Goal: Task Accomplishment & Management: Manage account settings

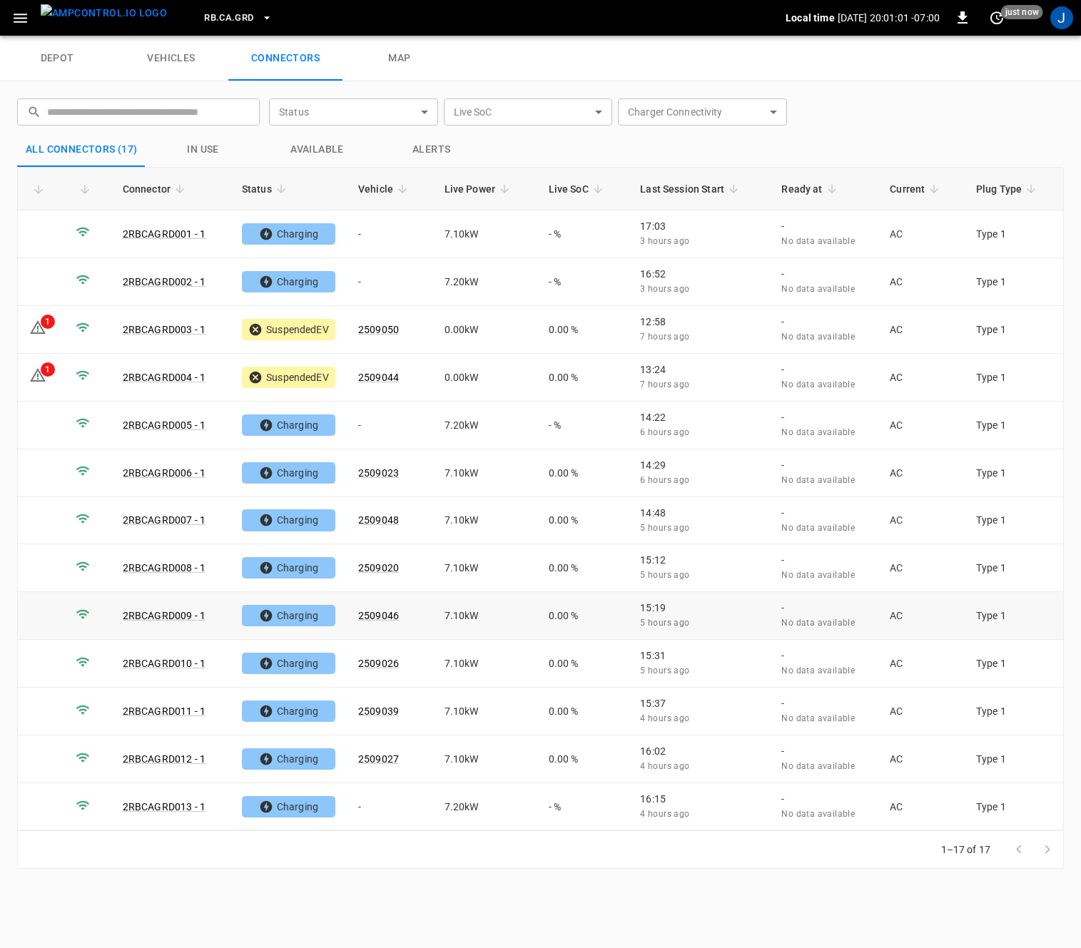
scroll to position [193, 0]
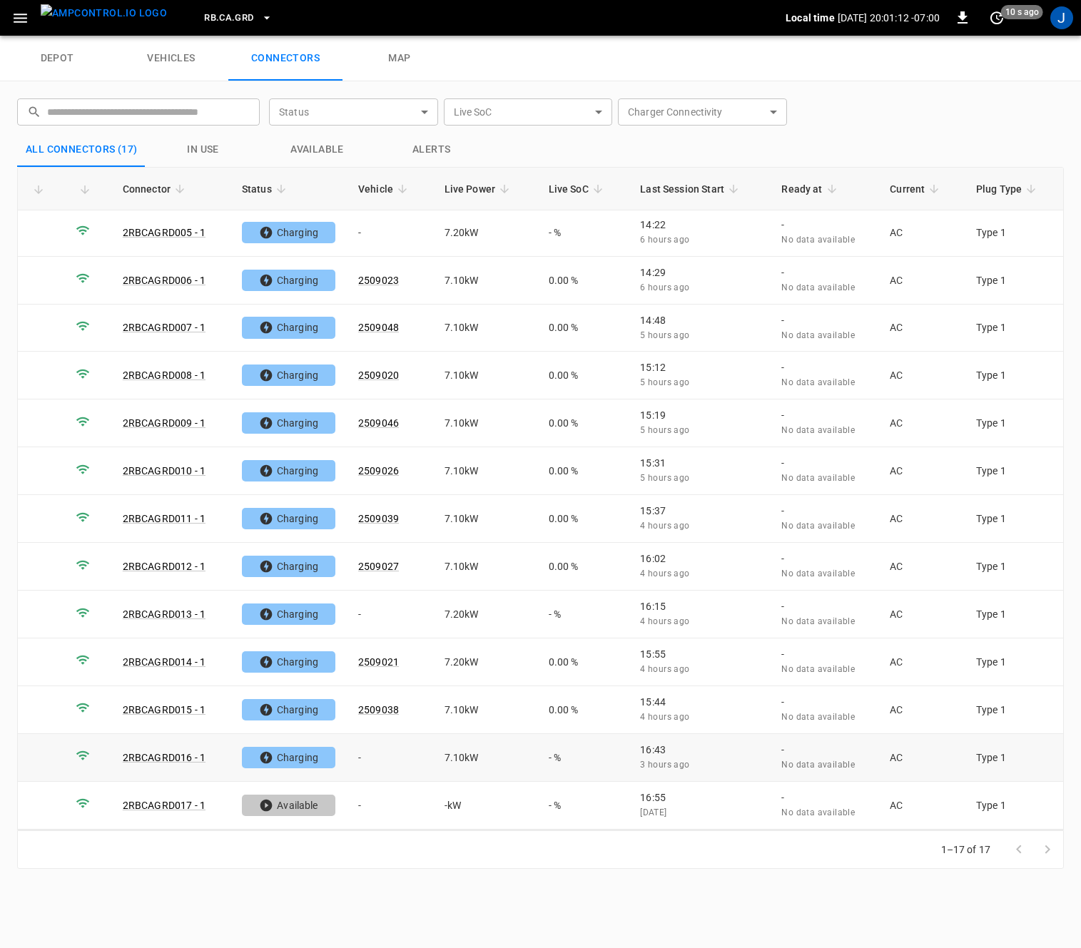
drag, startPoint x: 362, startPoint y: 754, endPoint x: 382, endPoint y: 739, distance: 24.9
click at [362, 754] on td "-" at bounding box center [390, 758] width 86 height 48
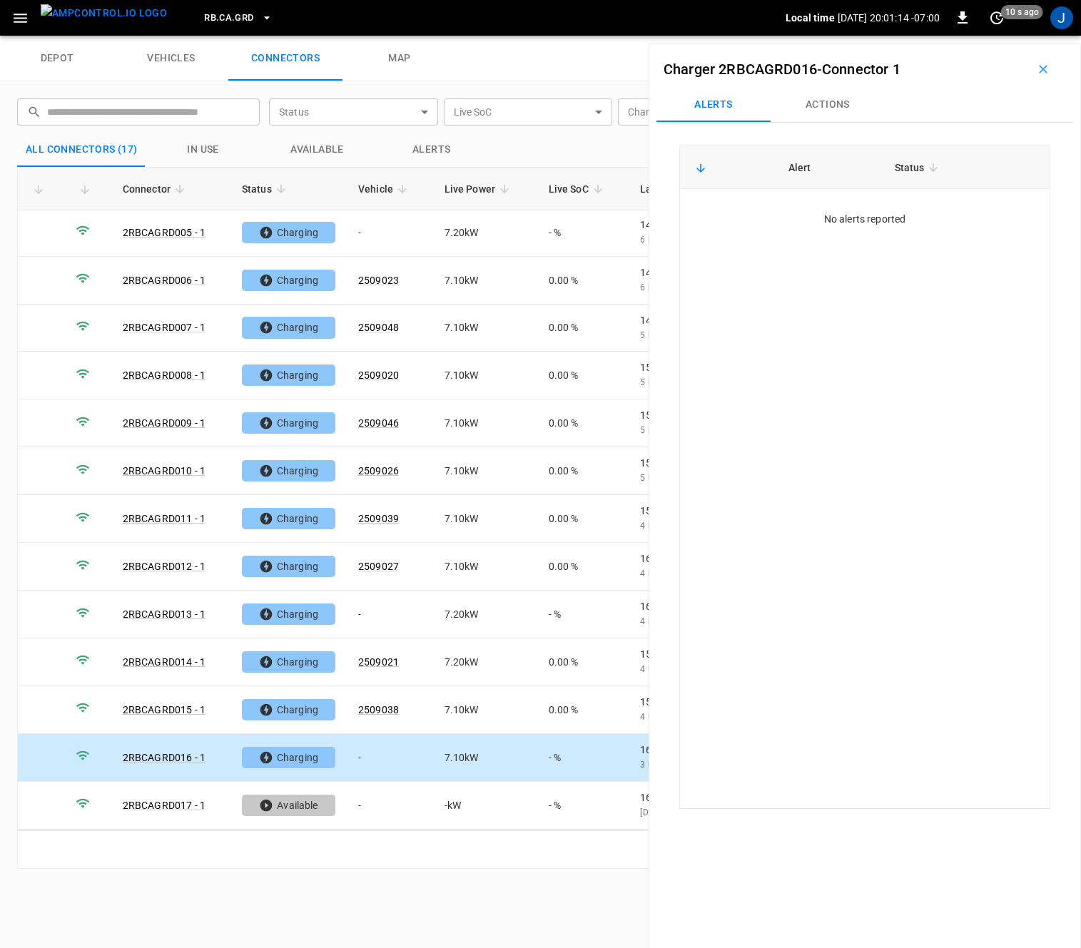
click at [821, 105] on button "Actions" at bounding box center [828, 105] width 114 height 34
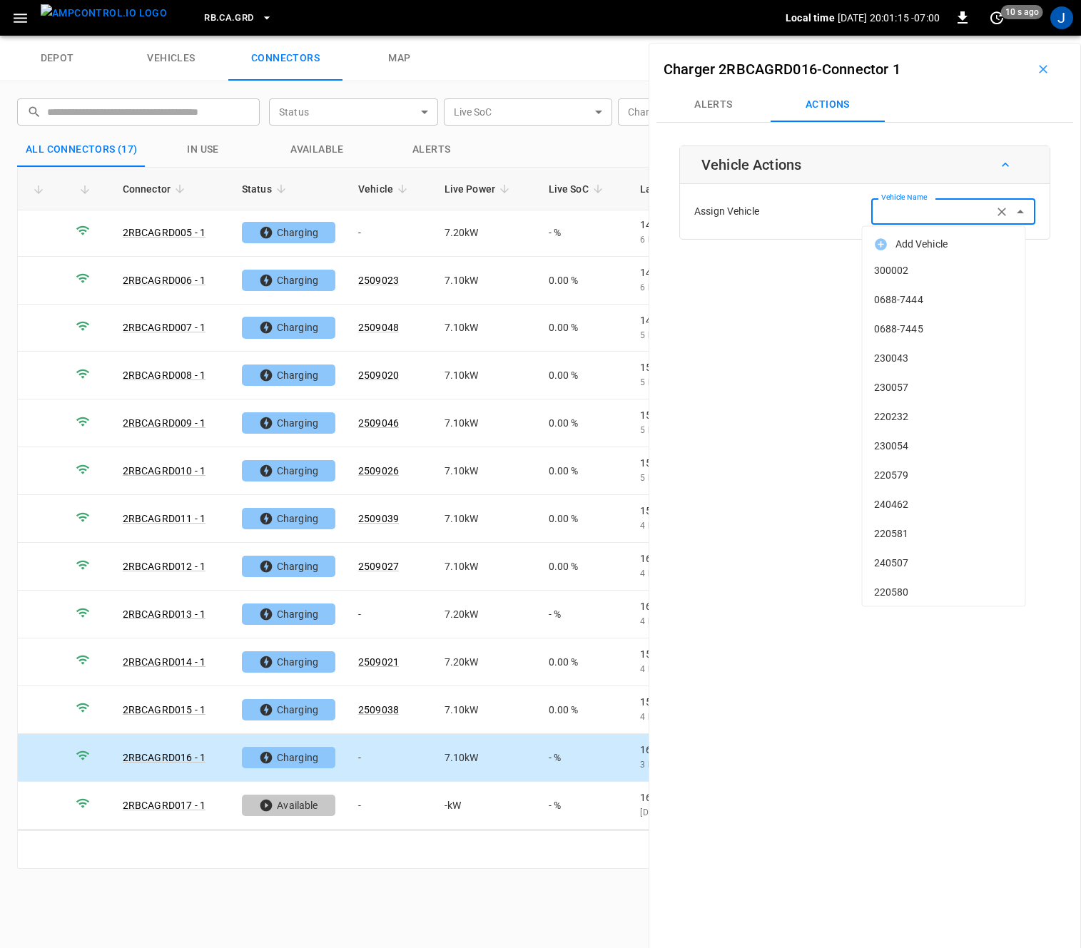
click at [904, 210] on div "Vehicle Name Vehicle Name" at bounding box center [953, 211] width 164 height 26
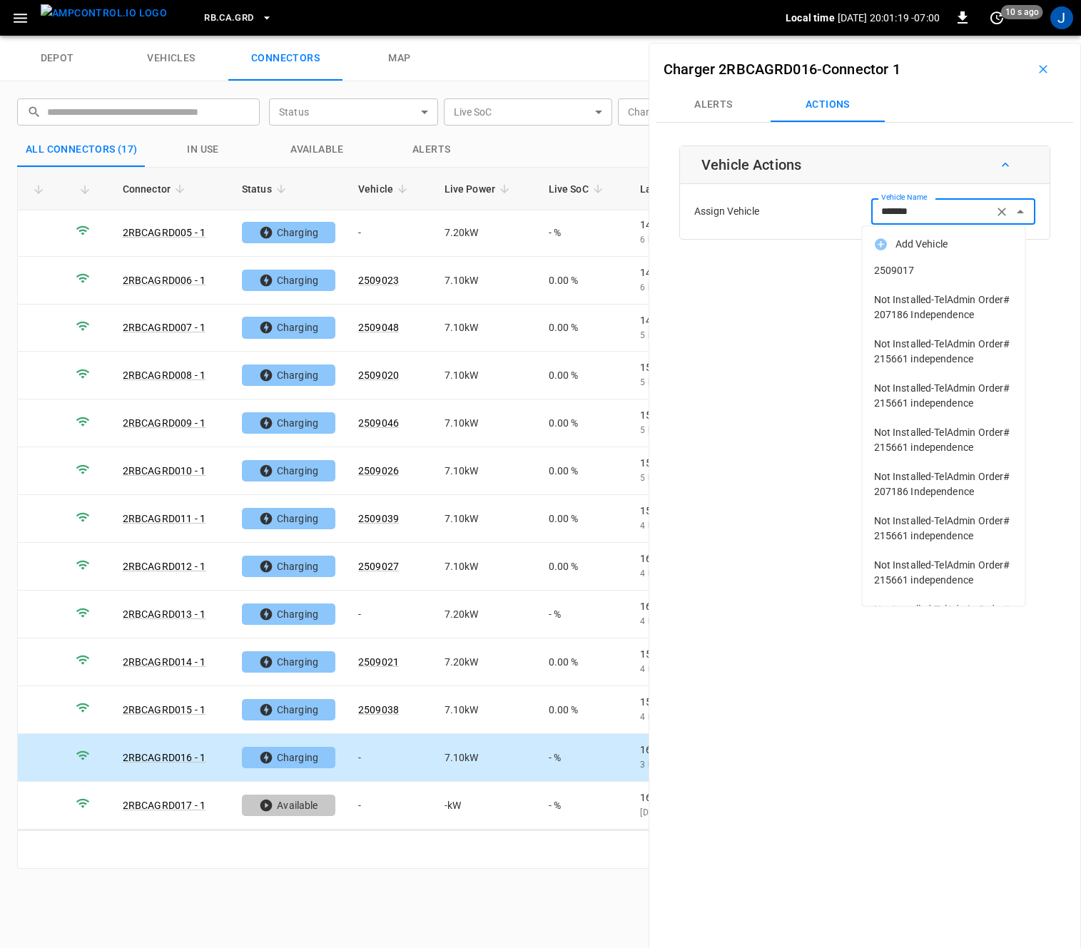
click at [913, 268] on span "2509017" at bounding box center [944, 270] width 140 height 15
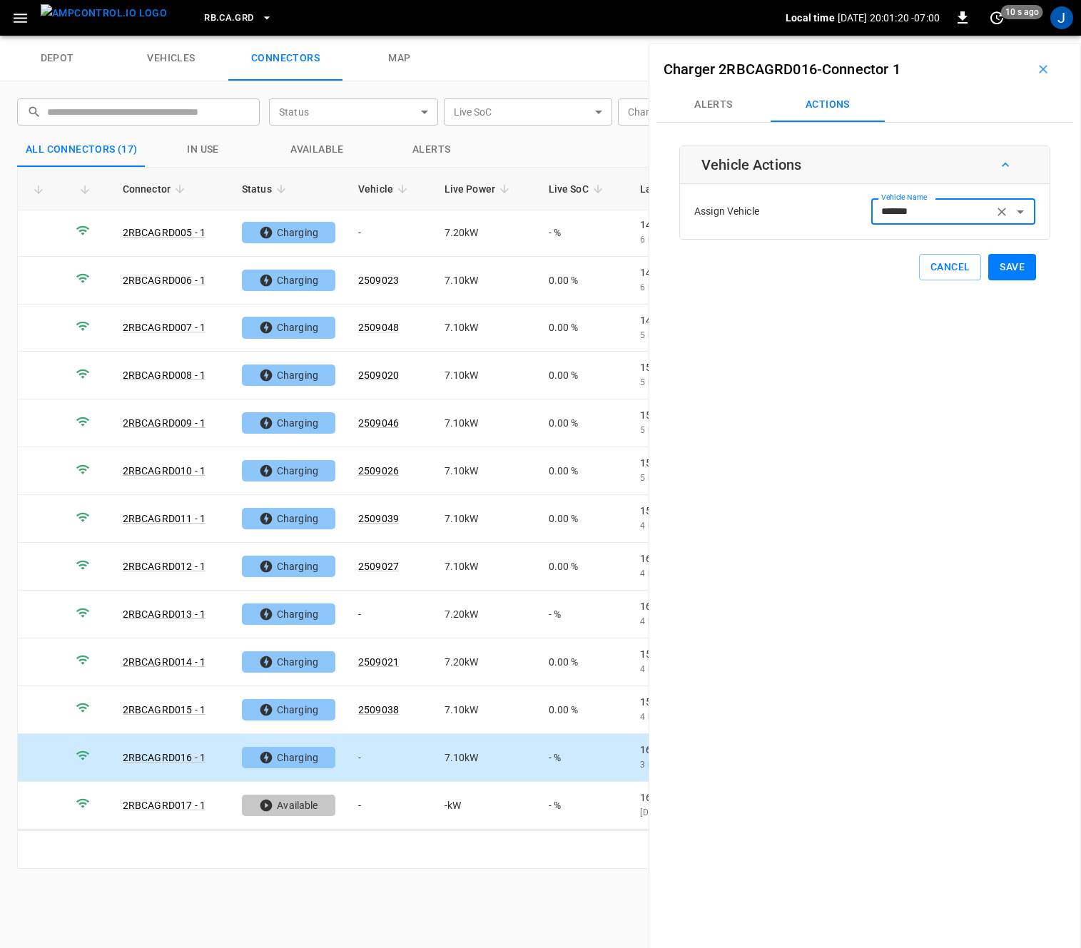
type input "*******"
click at [994, 261] on button "Save" at bounding box center [1012, 267] width 48 height 26
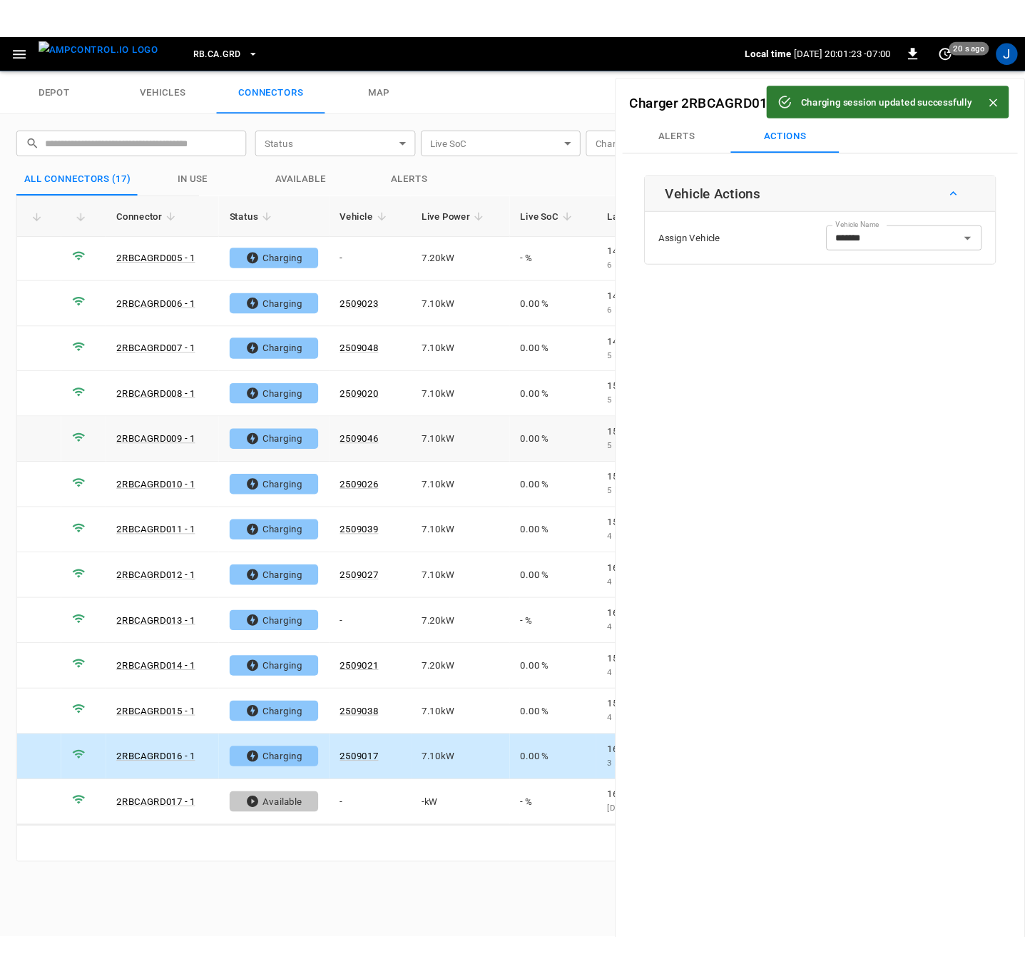
scroll to position [0, 0]
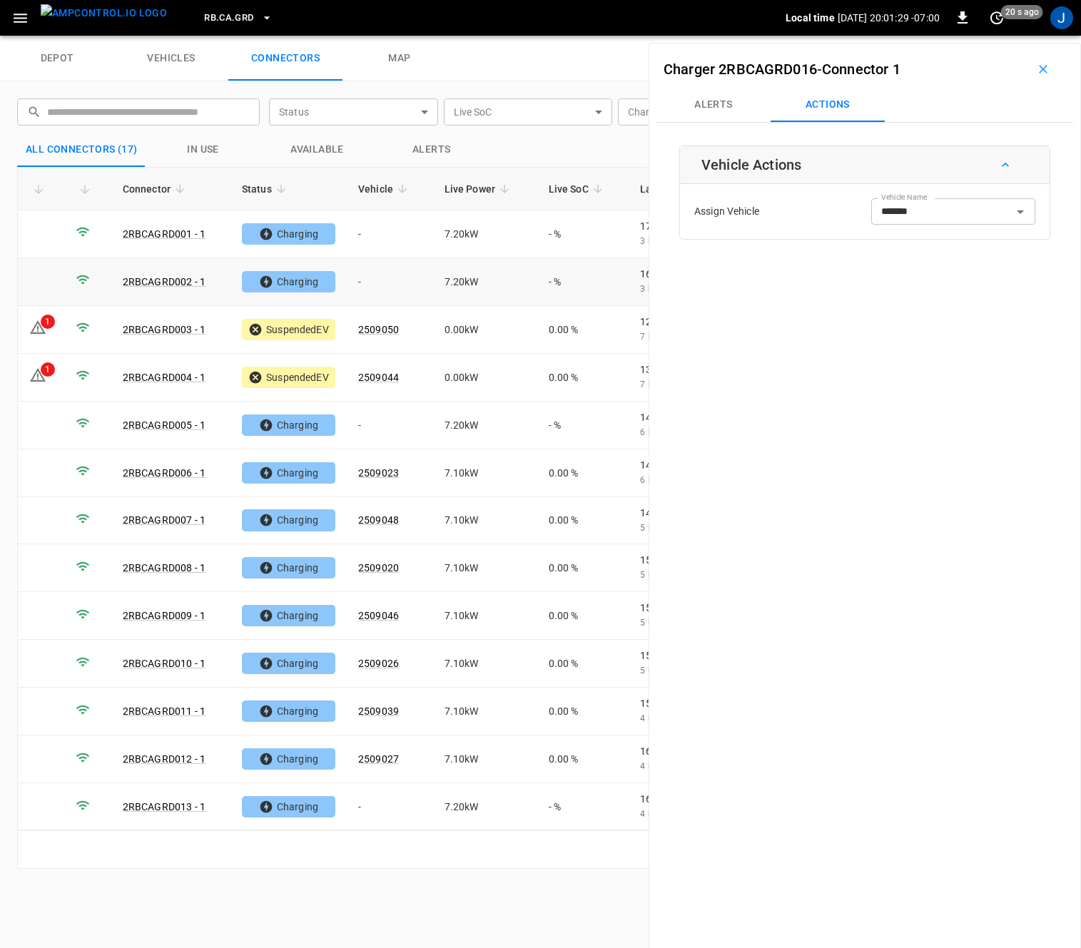
click at [387, 280] on td "-" at bounding box center [390, 282] width 86 height 48
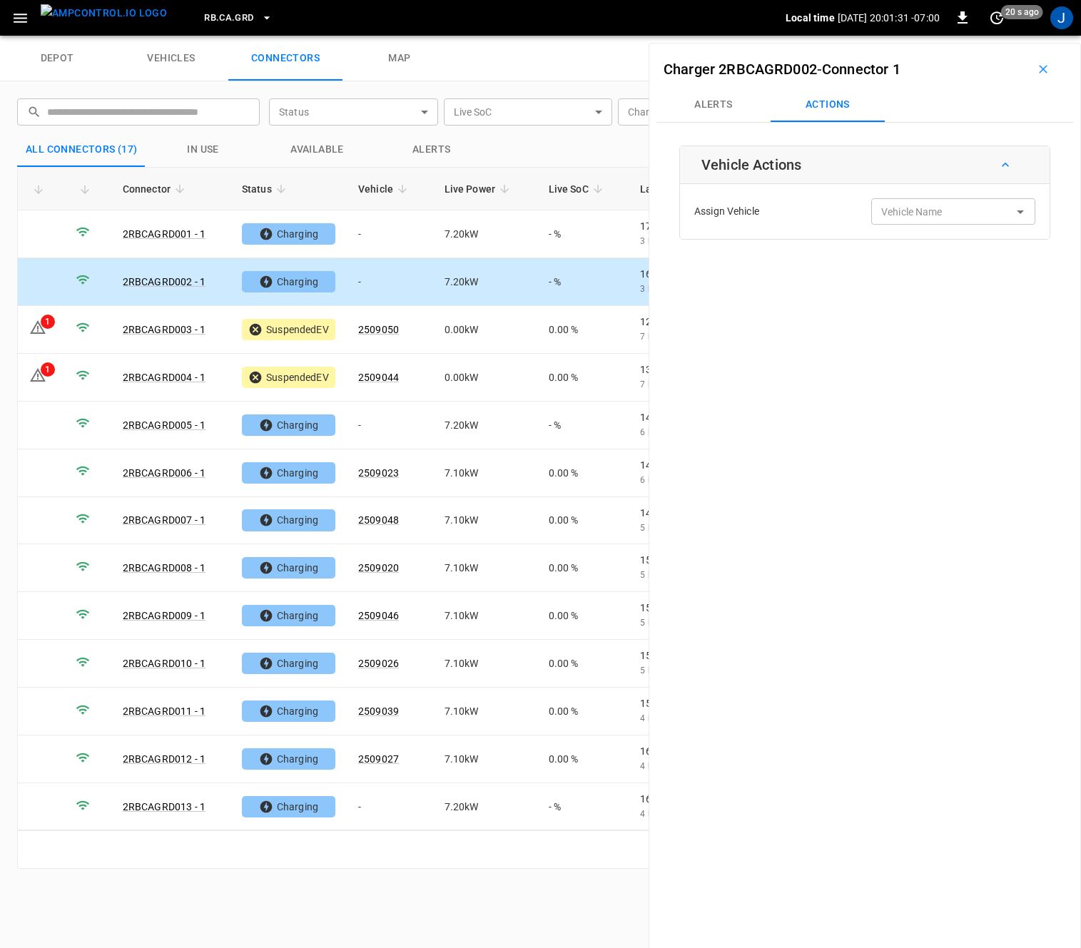
click at [928, 208] on div "Vehicle Name Vehicle Name" at bounding box center [953, 211] width 164 height 26
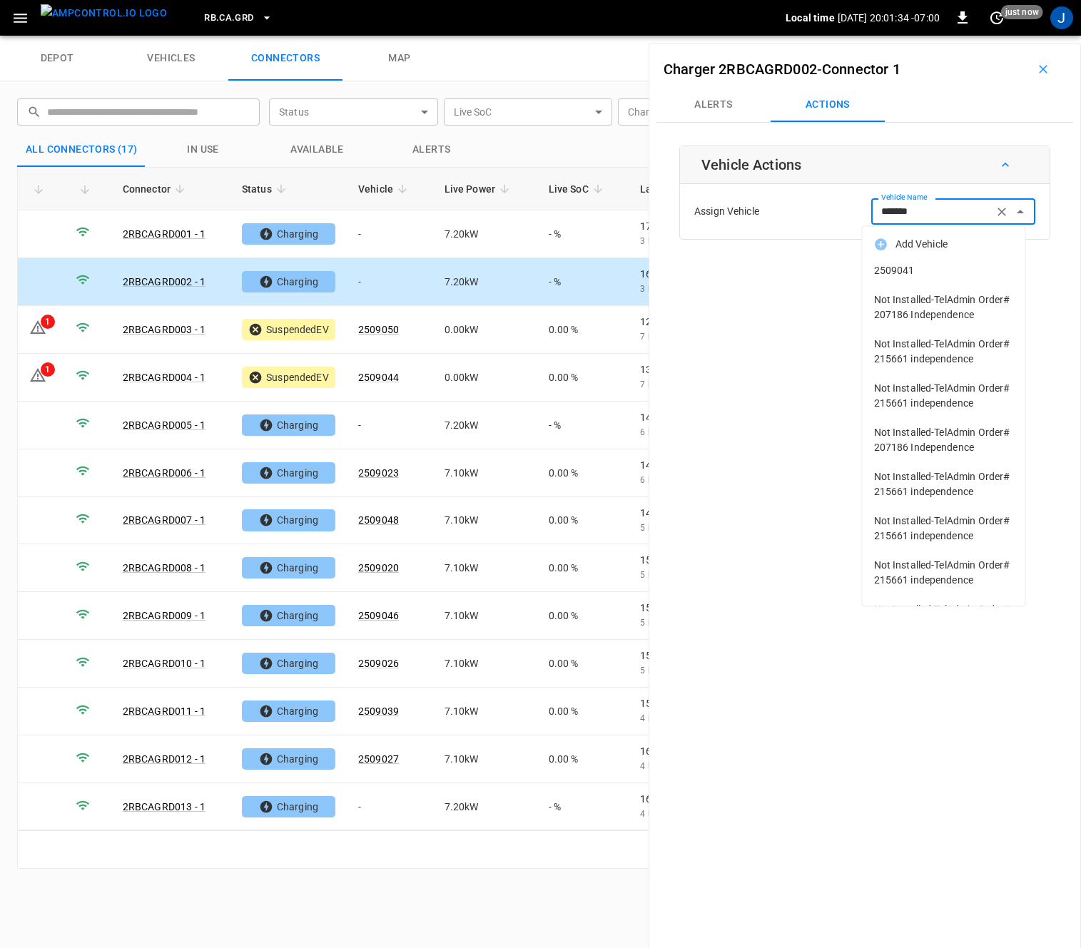
click at [910, 275] on span "2509041" at bounding box center [944, 270] width 140 height 15
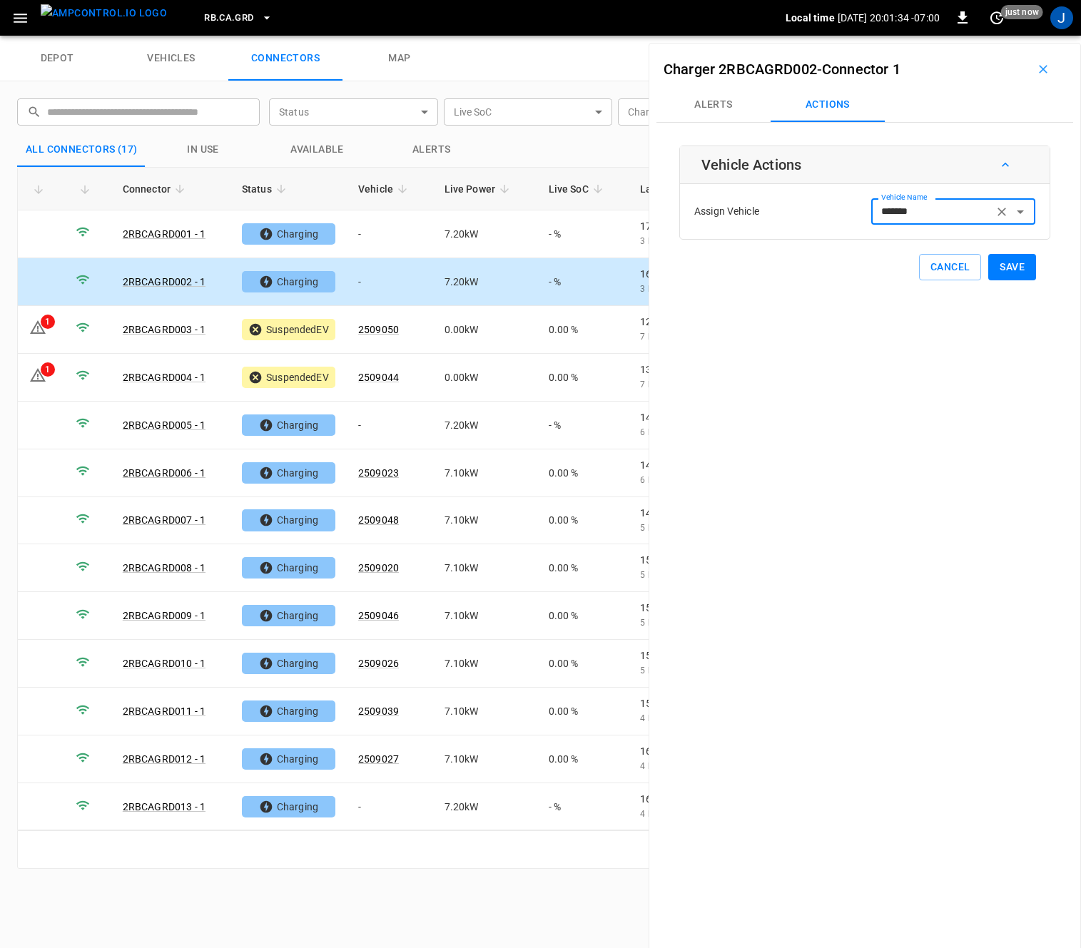
type input "*******"
click at [1010, 266] on button "Save" at bounding box center [1012, 267] width 48 height 26
click at [375, 235] on td "-" at bounding box center [390, 234] width 86 height 48
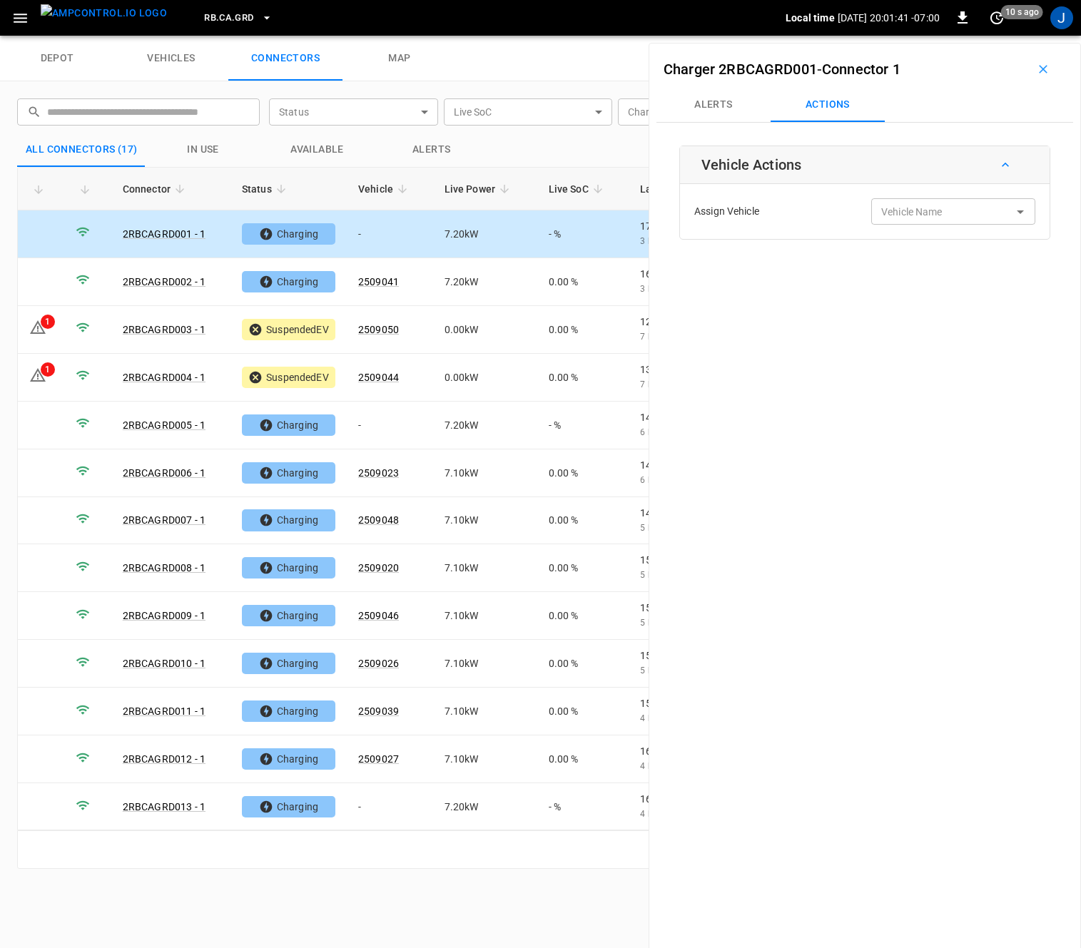
click at [905, 213] on div "Vehicle Name Vehicle Name" at bounding box center [953, 211] width 164 height 26
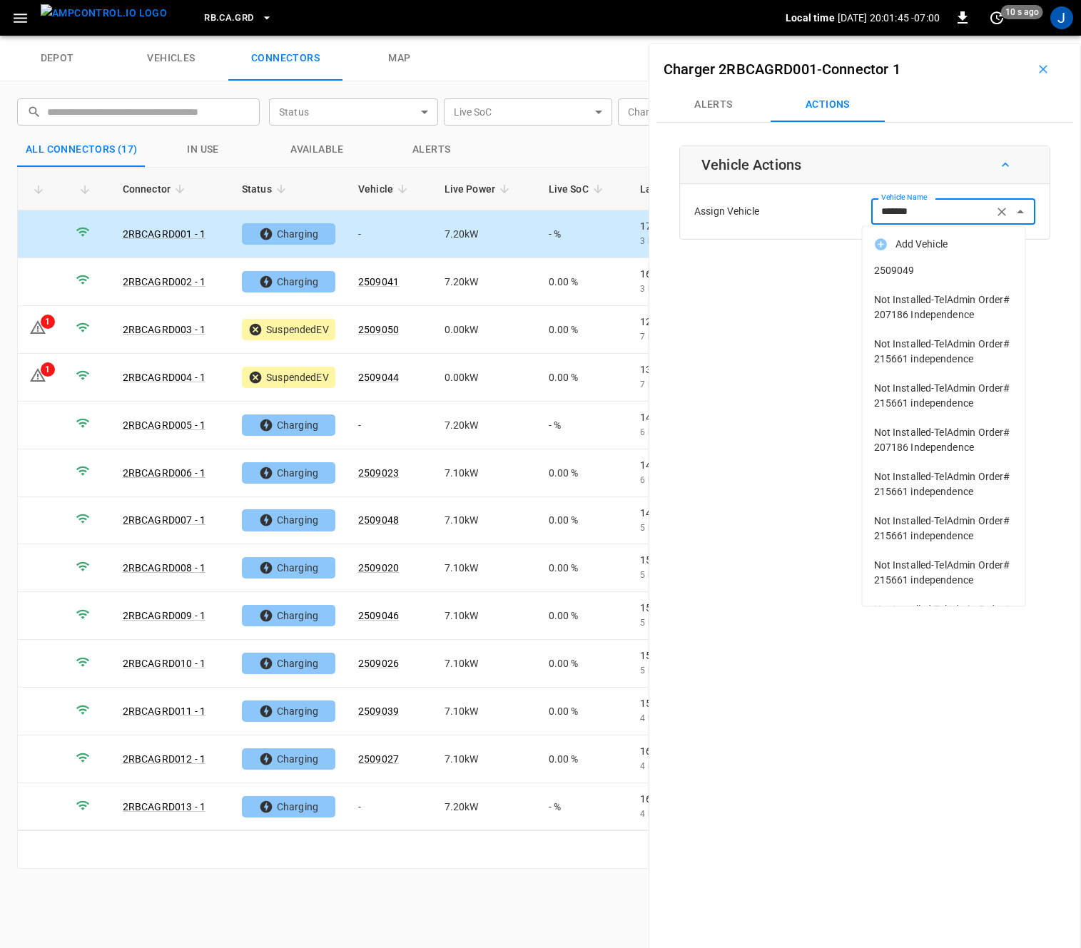
click at [906, 265] on span "2509049" at bounding box center [944, 270] width 140 height 15
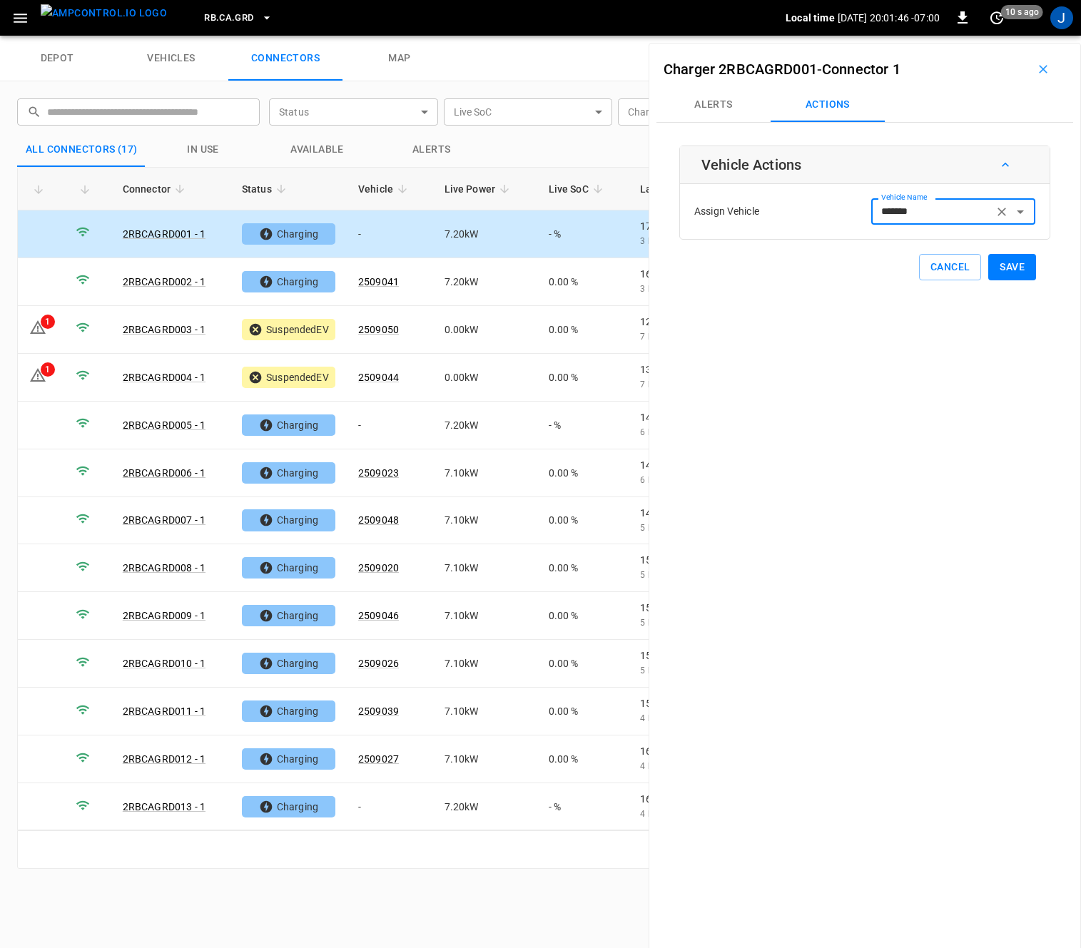
type input "*******"
click at [1002, 268] on button "Save" at bounding box center [1012, 267] width 48 height 26
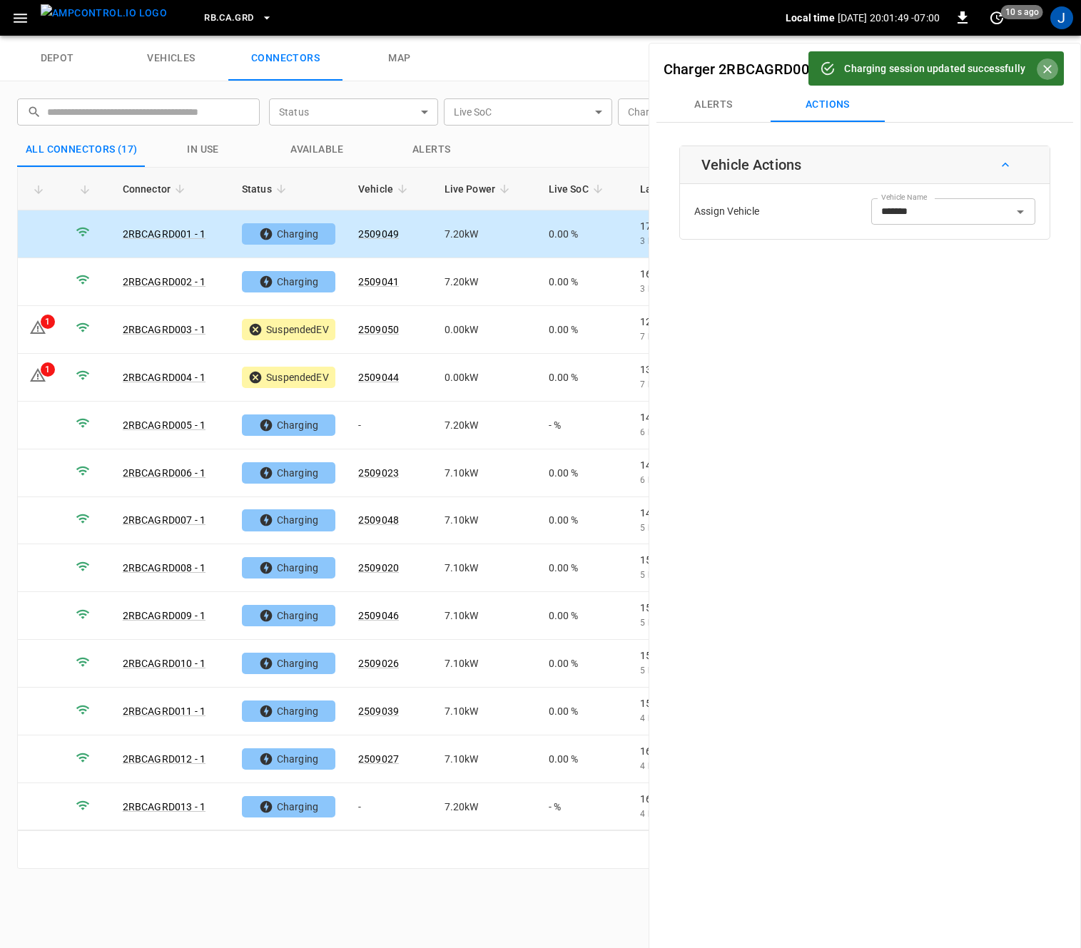
click at [1047, 67] on icon "Close" at bounding box center [1047, 69] width 14 height 14
click at [1039, 71] on icon "button" at bounding box center [1043, 69] width 9 height 9
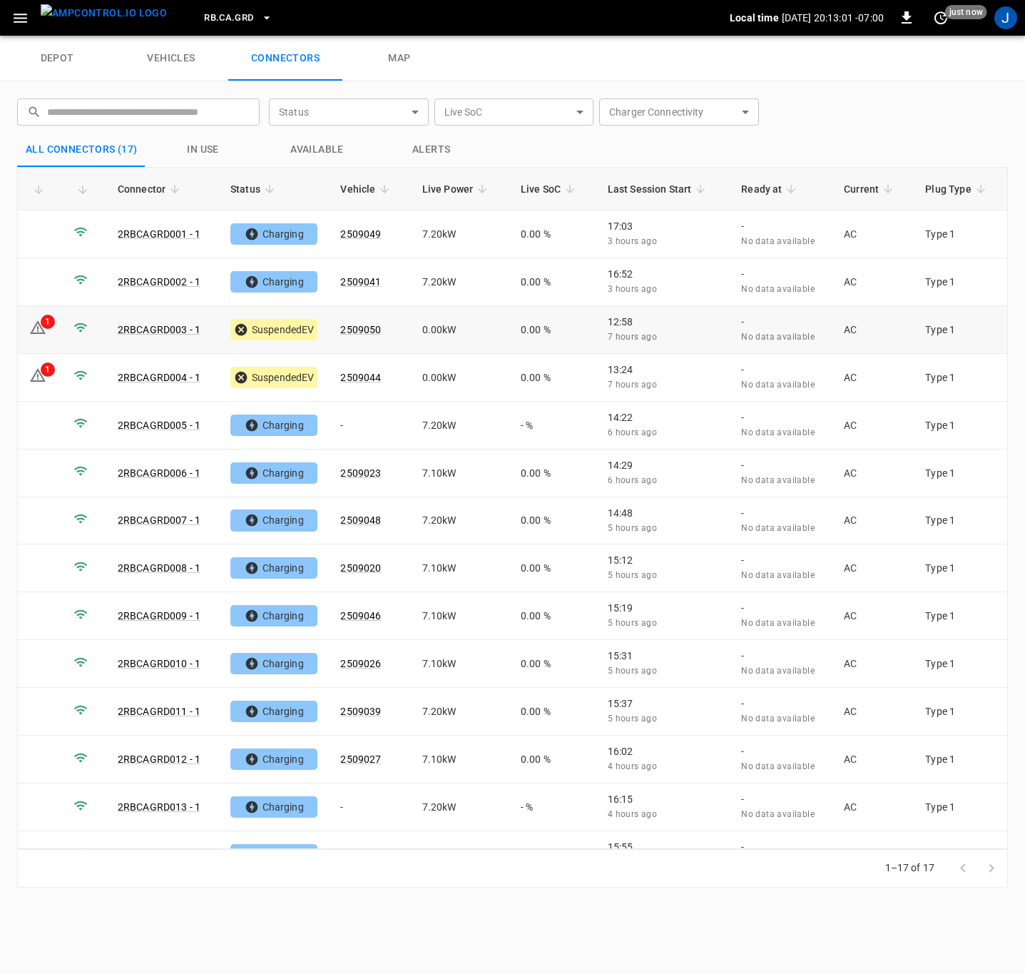
click at [30, 318] on td "1" at bounding box center [40, 330] width 44 height 48
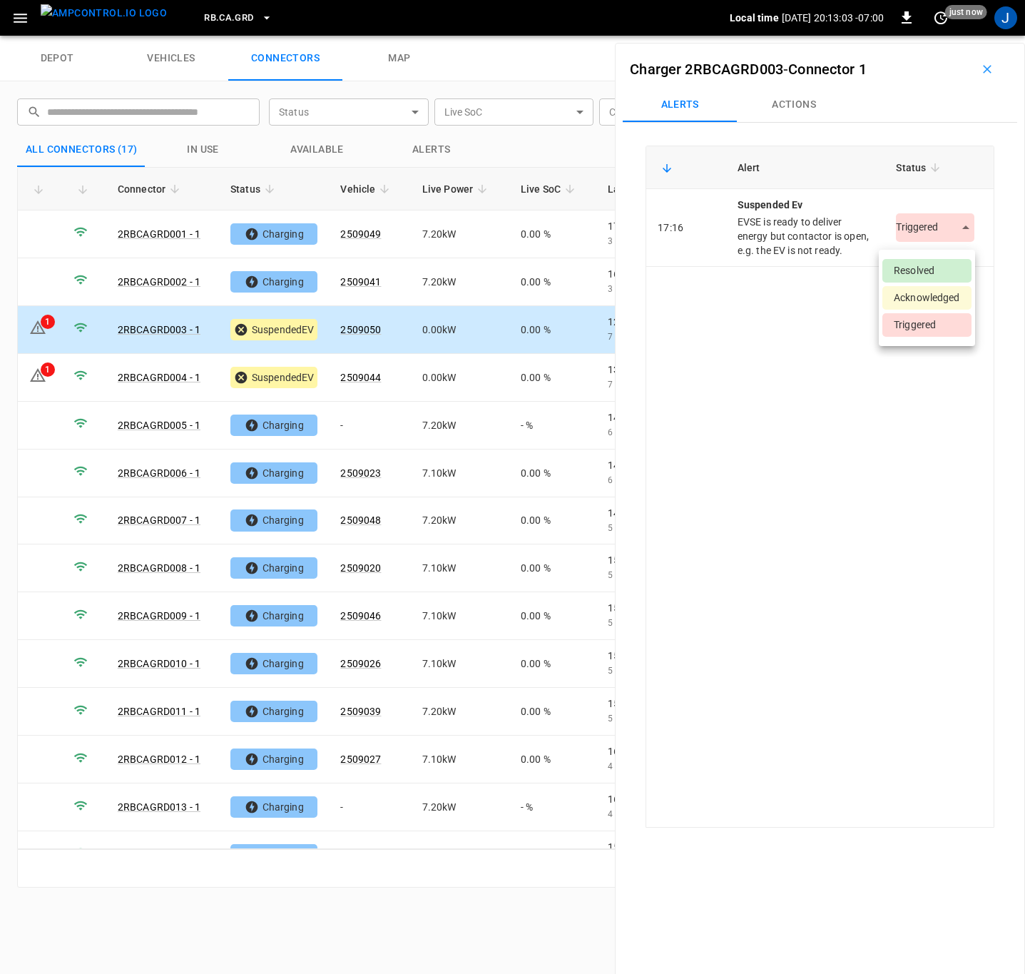
click at [960, 36] on body "RB.CA.GRD Local time 2025-09-22 20:13:03 -07:00 0 just now J depot vehicles con…" at bounding box center [512, 18] width 1025 height 36
click at [945, 272] on li "Resolved" at bounding box center [927, 271] width 89 height 24
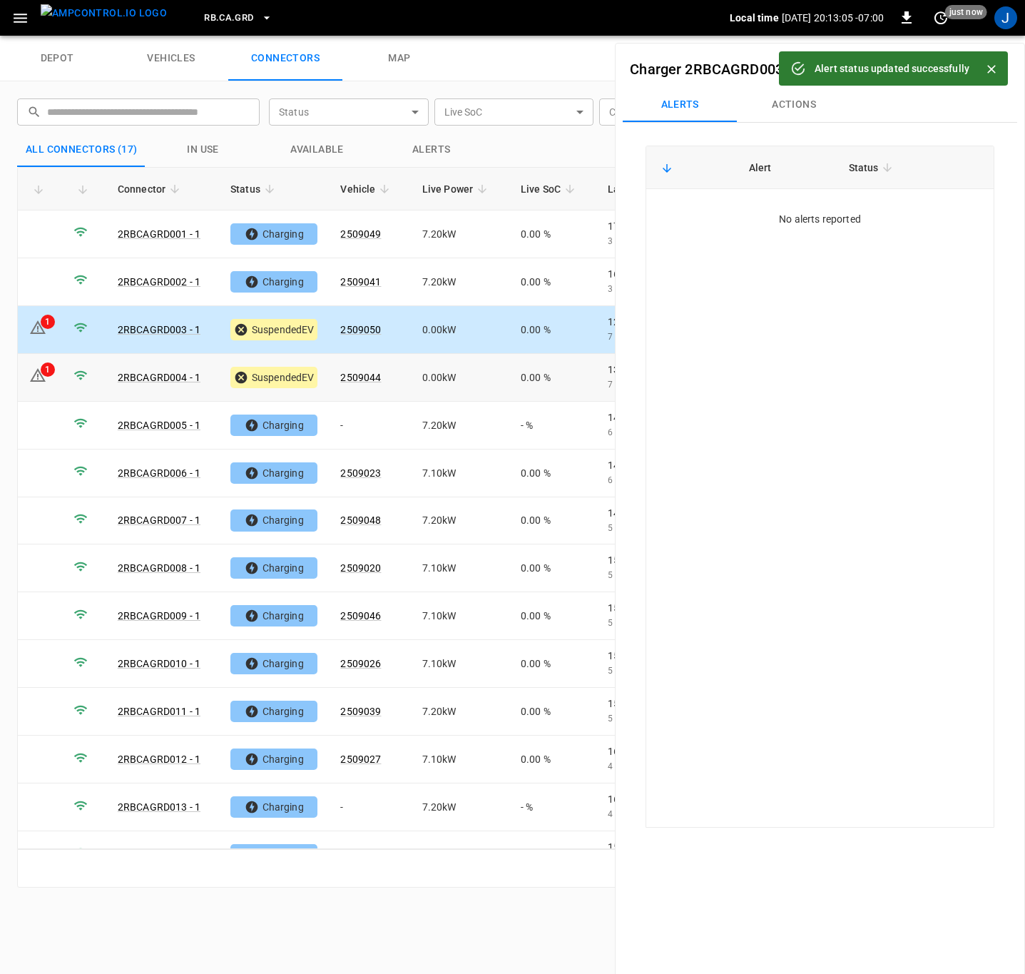
drag, startPoint x: 39, startPoint y: 369, endPoint x: 912, endPoint y: 342, distance: 873.1
click at [39, 369] on icon at bounding box center [37, 375] width 17 height 17
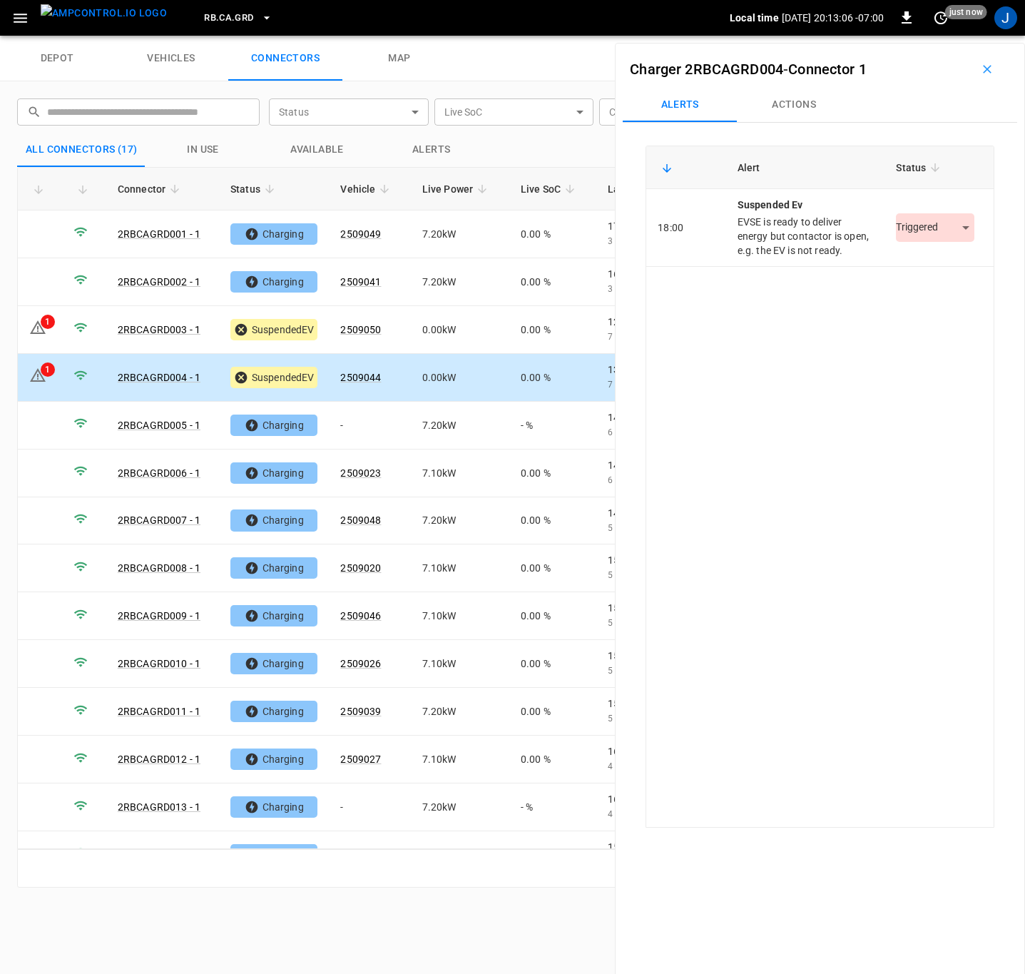
click at [951, 36] on body "RB.CA.GRD Local time 2025-09-22 20:13:06 -07:00 0 just now J depot vehicles con…" at bounding box center [512, 18] width 1025 height 36
click at [945, 268] on li "Resolved" at bounding box center [927, 271] width 89 height 24
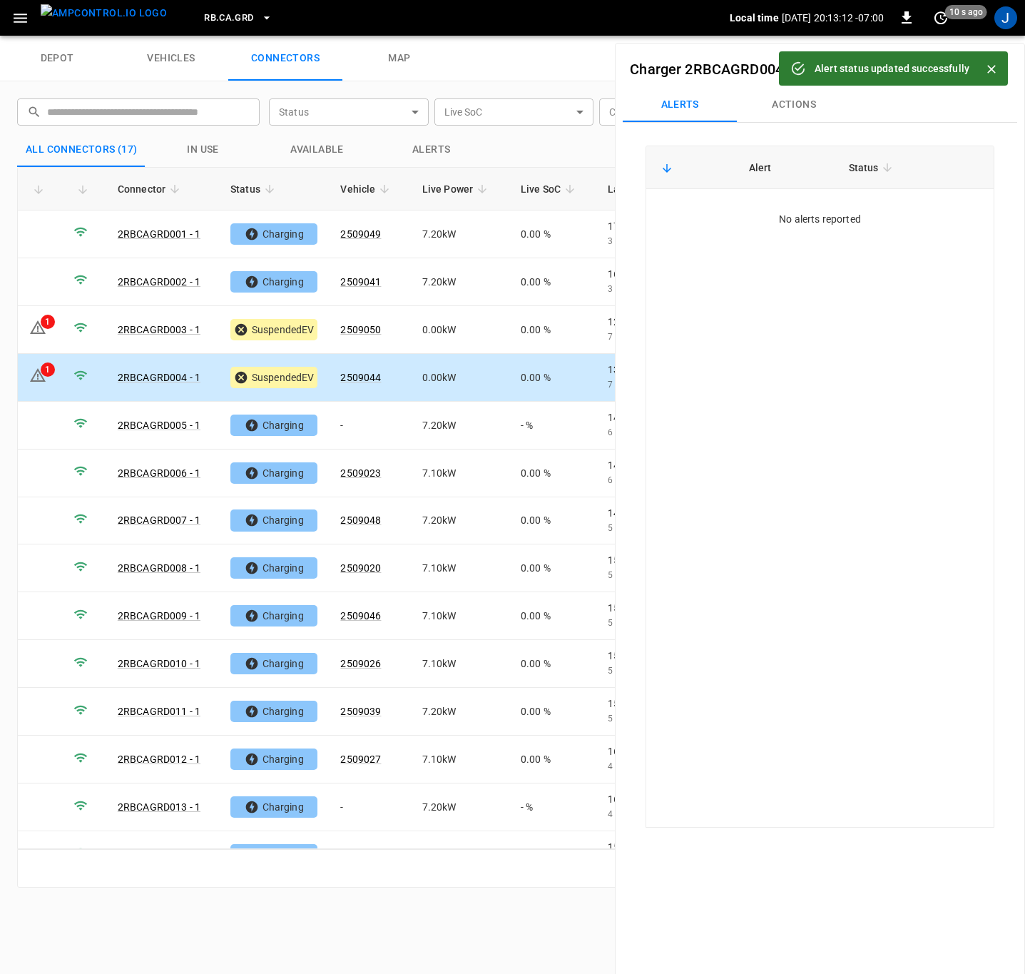
click at [998, 69] on icon "Close" at bounding box center [992, 69] width 14 height 14
click at [983, 68] on icon "button" at bounding box center [987, 69] width 14 height 14
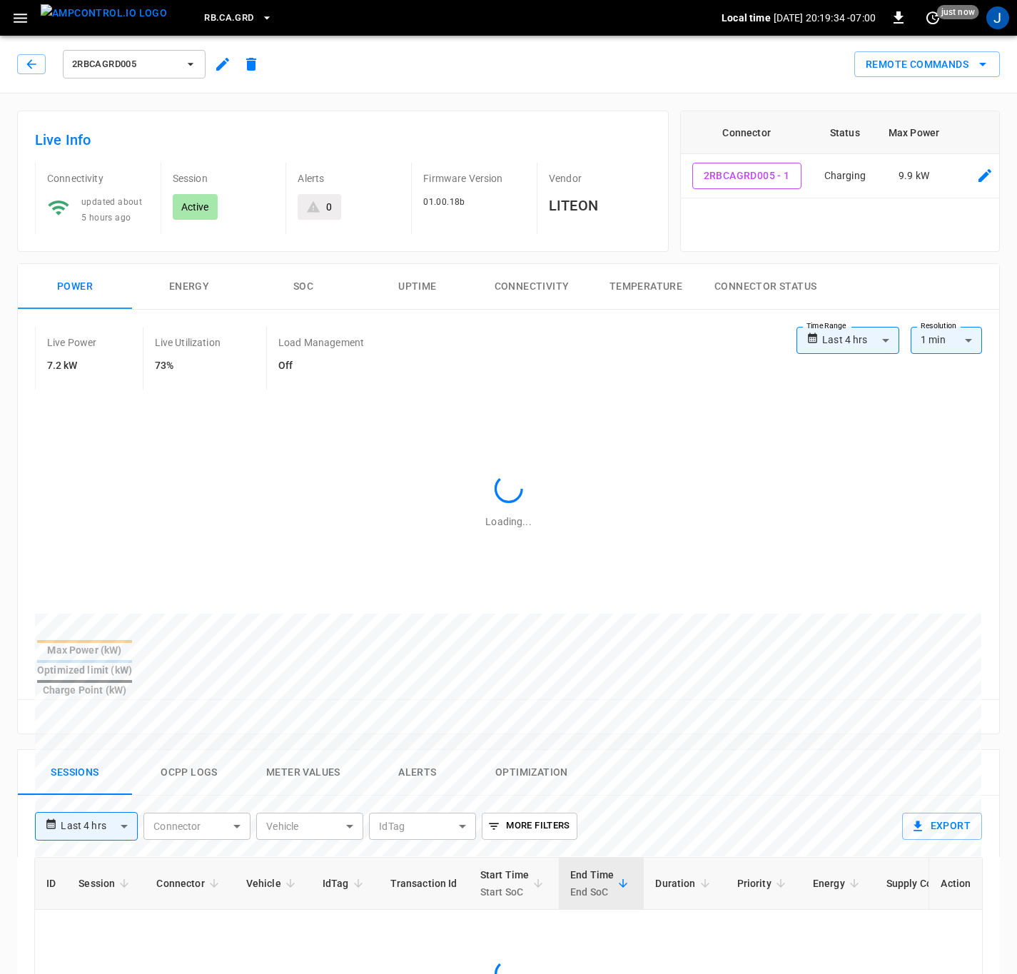
type input "**********"
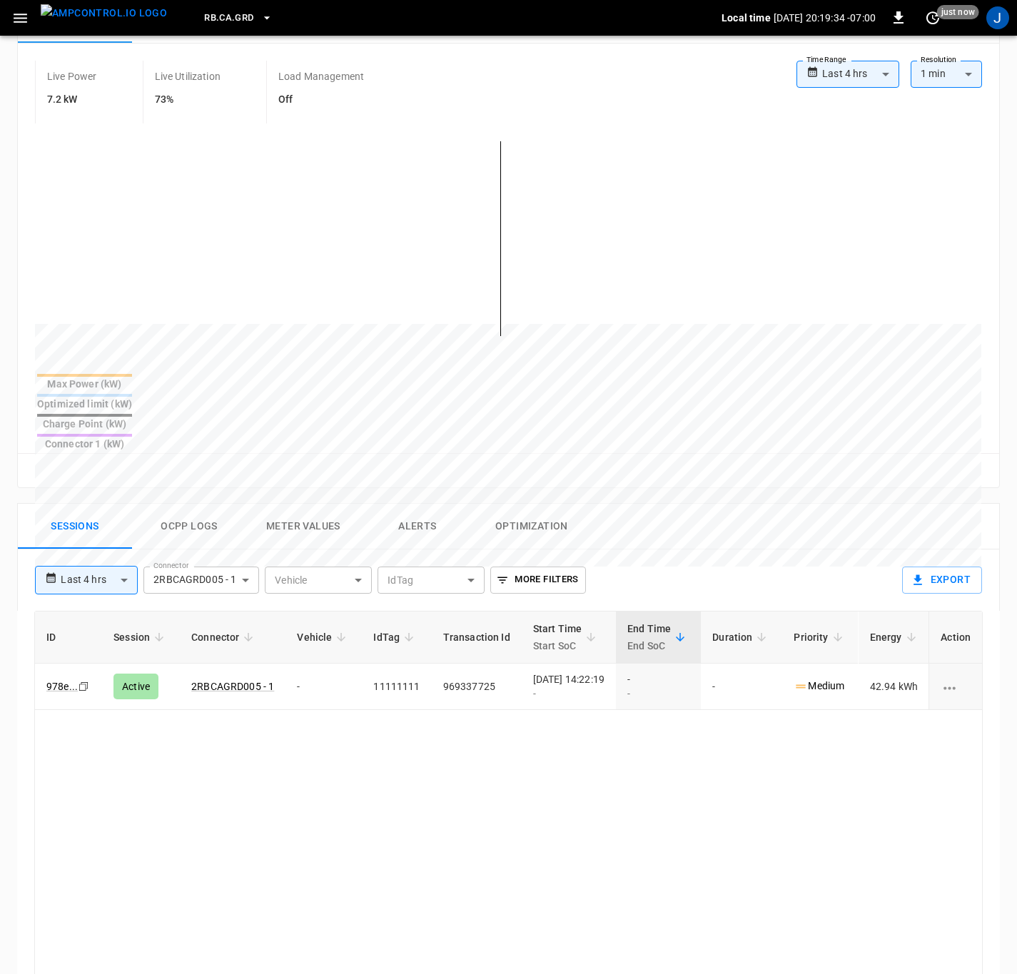
scroll to position [321, 0]
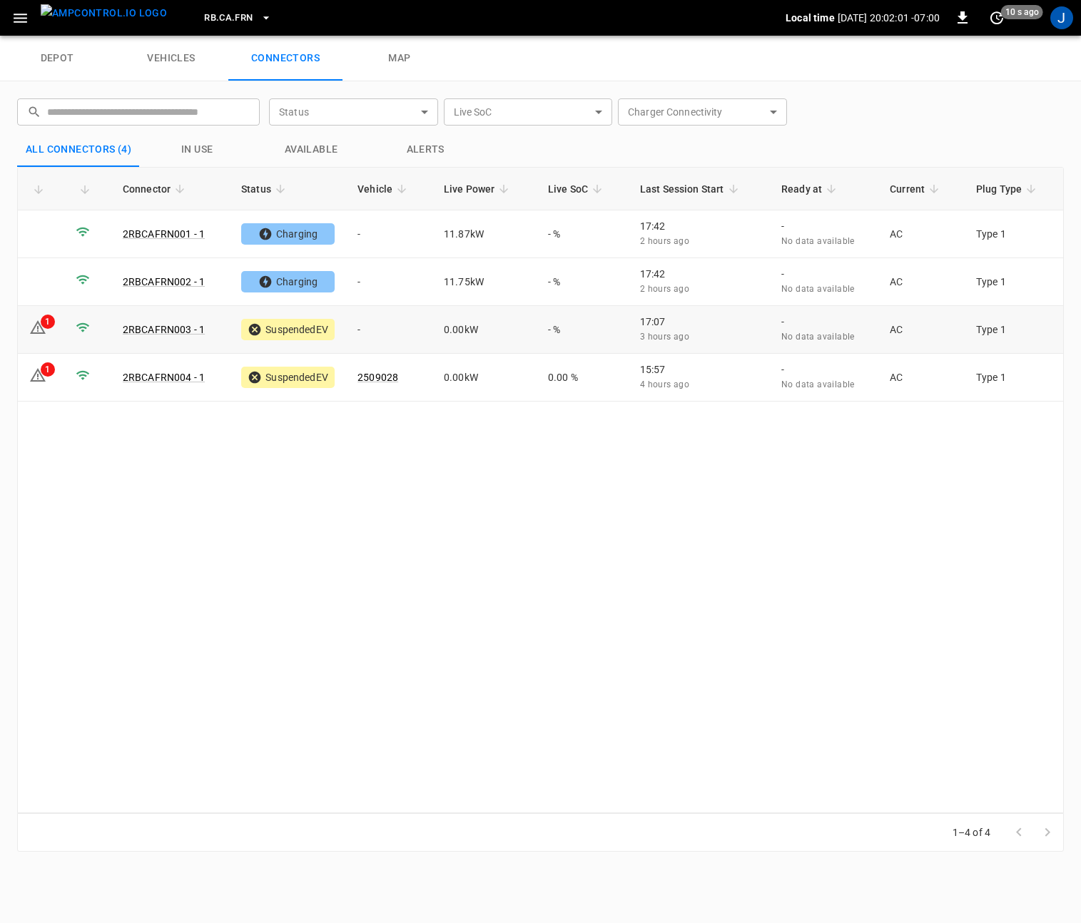
click at [356, 328] on td "-" at bounding box center [389, 330] width 86 height 48
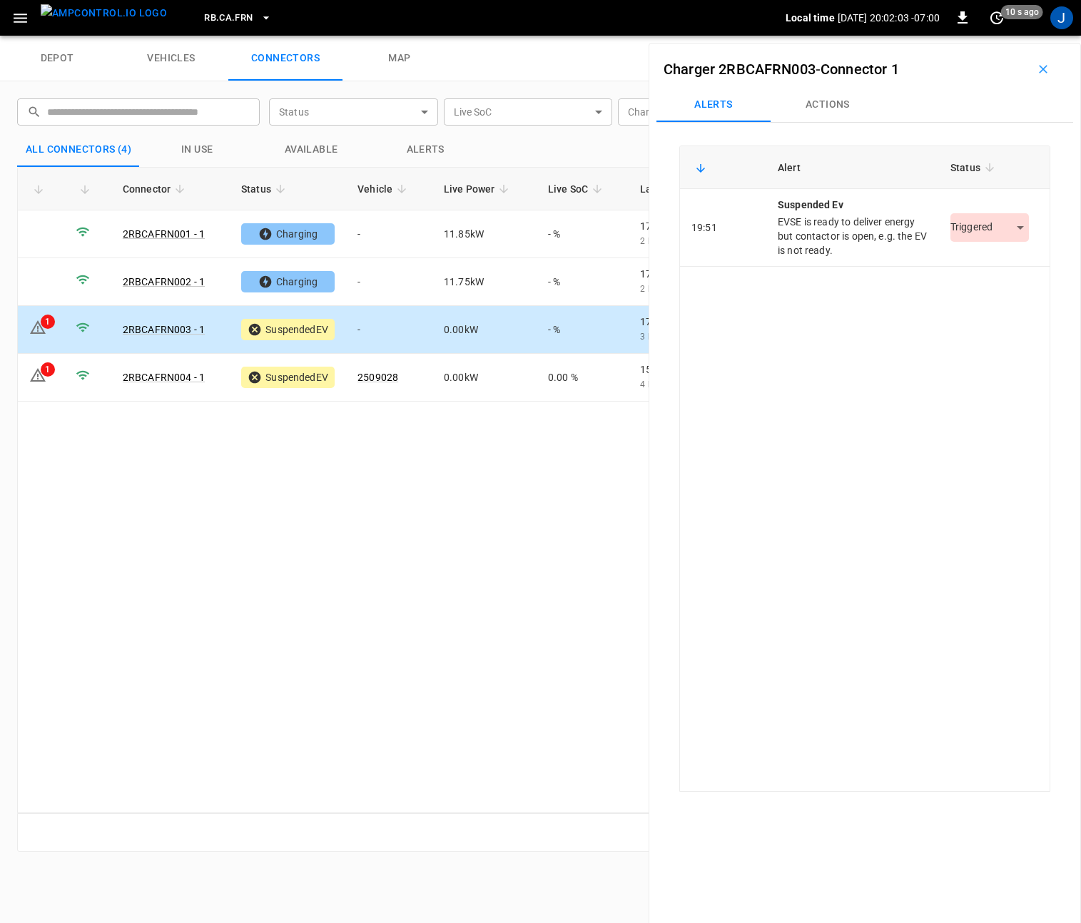
click at [970, 36] on body "RB.CA.FRN Local time [DATE] 20:02:03 -07:00 0 10 s ago J depot vehicles connect…" at bounding box center [540, 18] width 1081 height 36
click at [825, 98] on div at bounding box center [540, 461] width 1081 height 923
click at [825, 98] on button "Actions" at bounding box center [828, 105] width 114 height 34
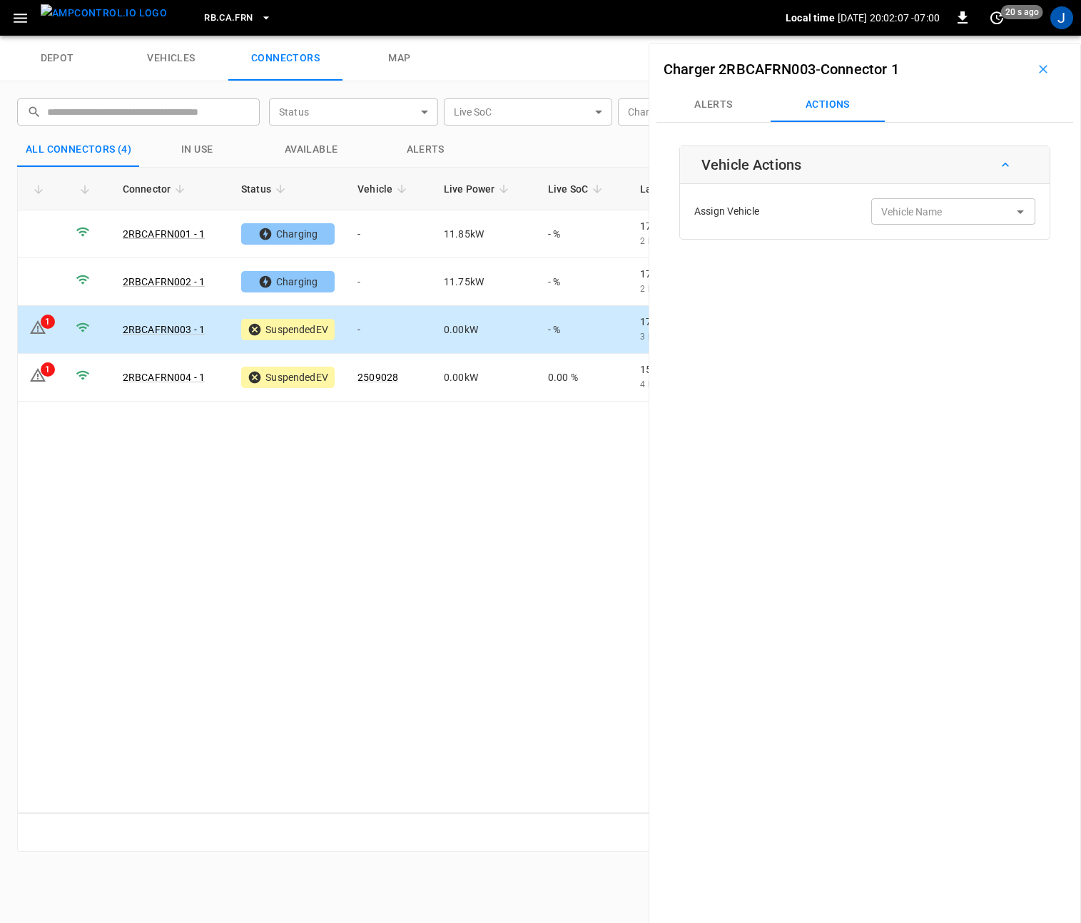
click at [898, 208] on div "Vehicle Name Vehicle Name" at bounding box center [953, 211] width 164 height 26
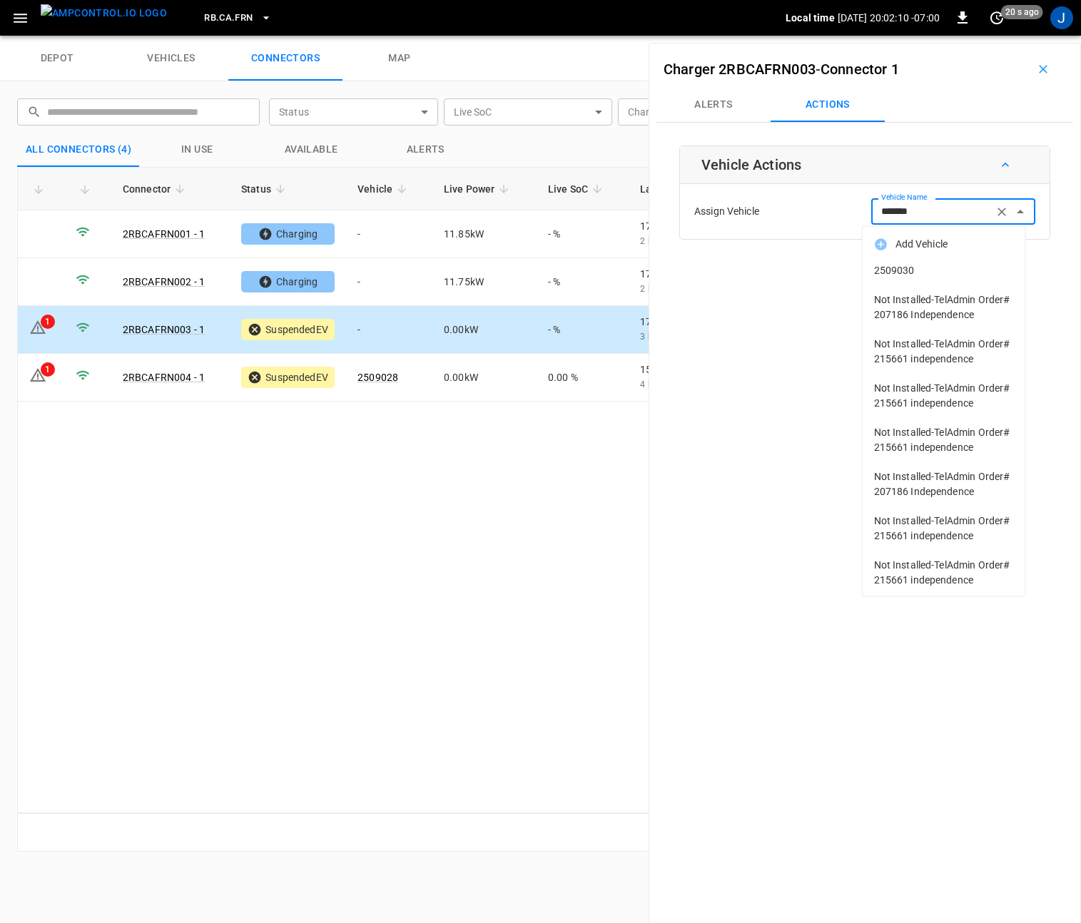
click at [912, 265] on span "2509030" at bounding box center [944, 270] width 140 height 15
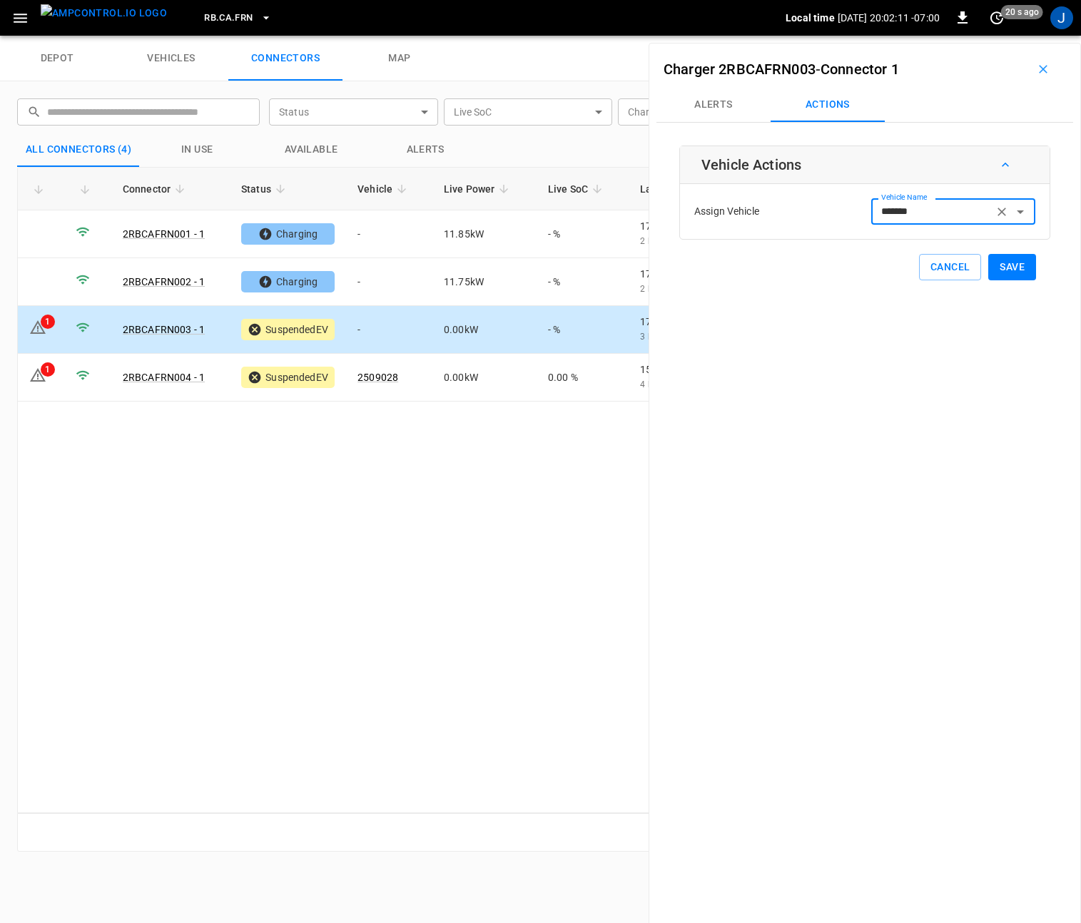
type input "*******"
click at [1007, 270] on button "Save" at bounding box center [1012, 267] width 48 height 26
click at [375, 229] on td "-" at bounding box center [389, 234] width 86 height 48
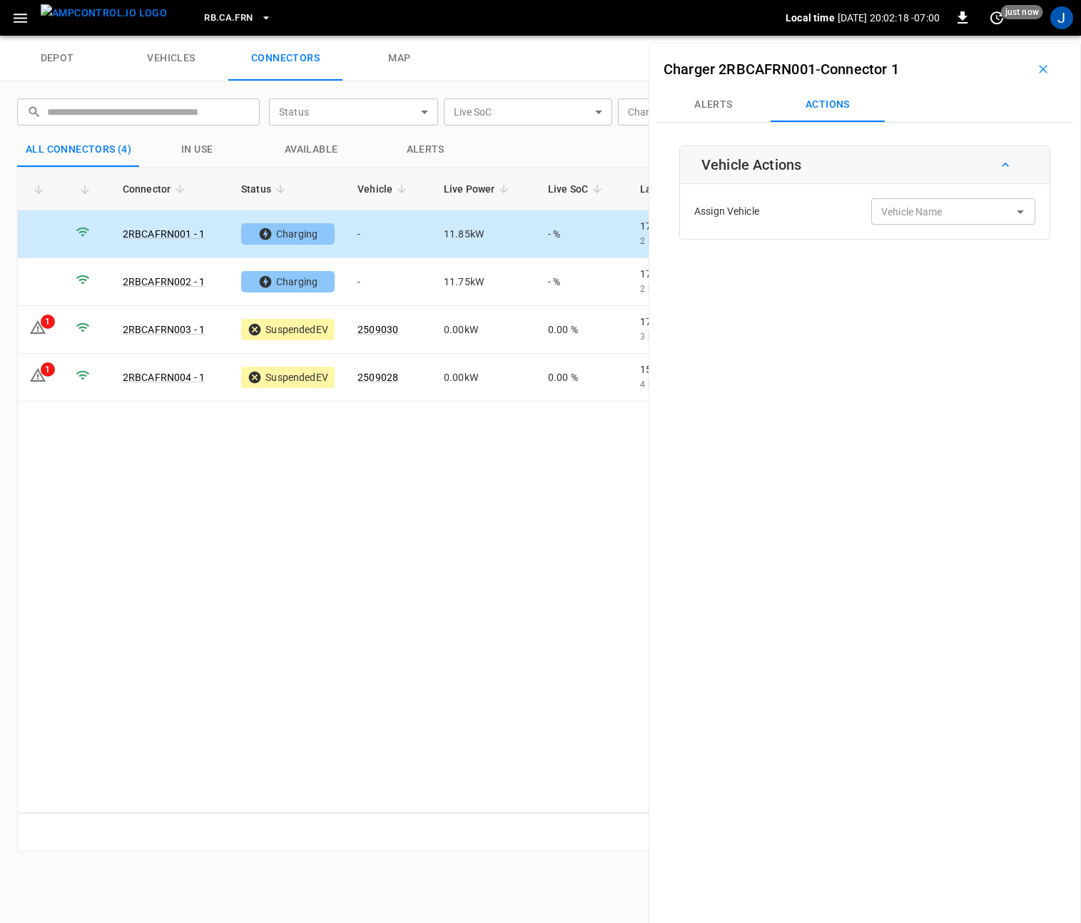
click at [934, 220] on input "Vehicle Name" at bounding box center [932, 212] width 113 height 18
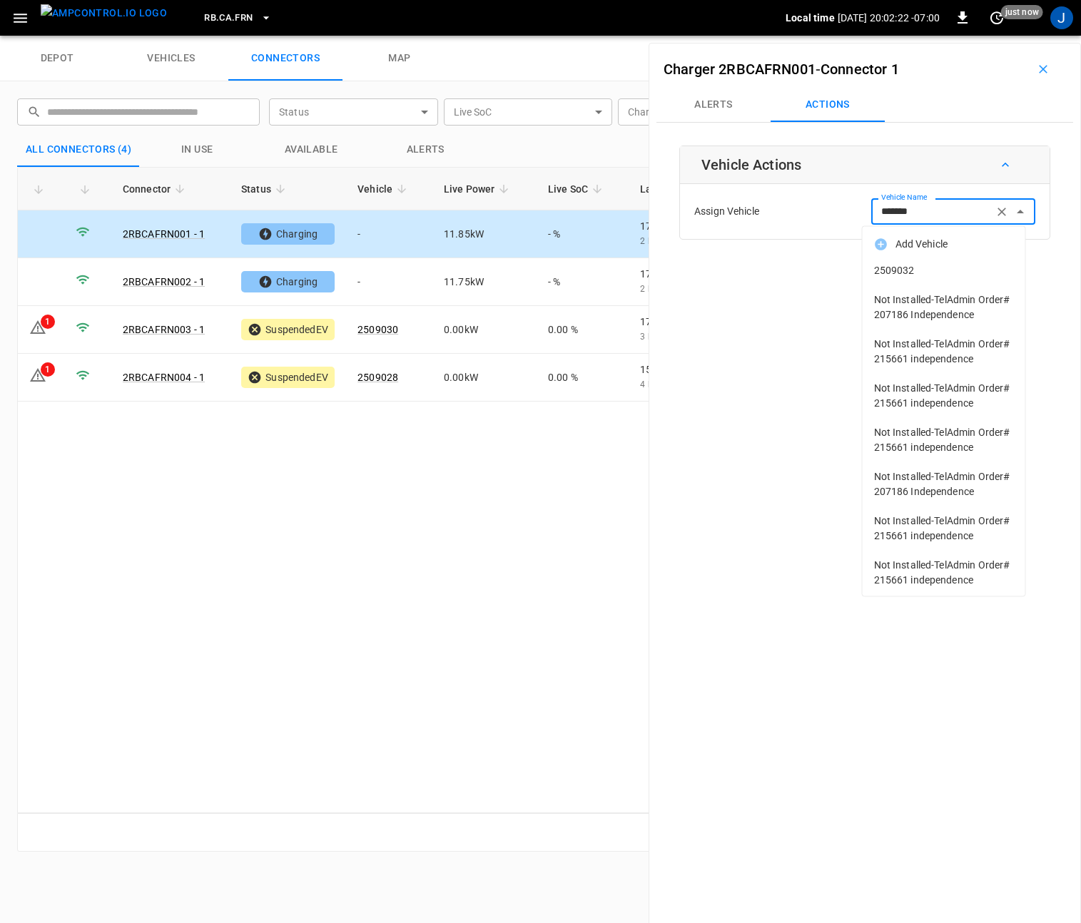
click at [895, 277] on span "2509032" at bounding box center [944, 270] width 140 height 15
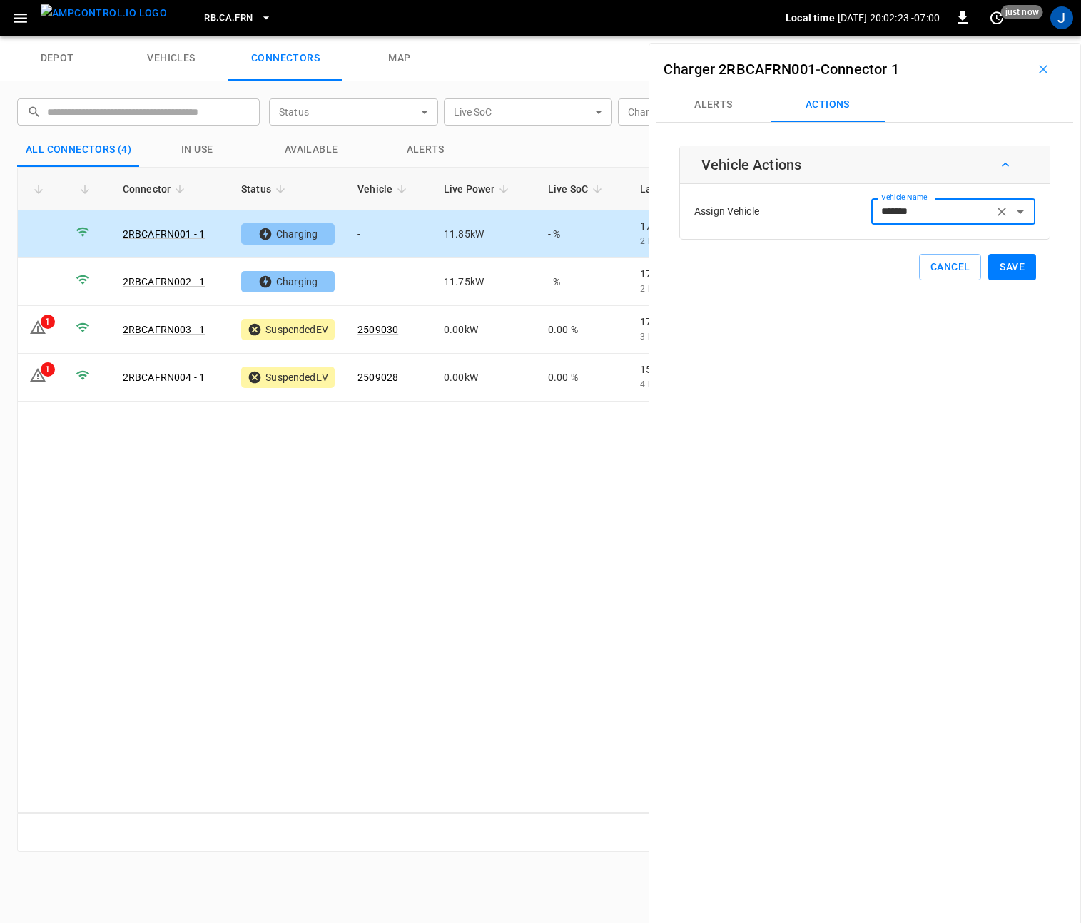
type input "*******"
click at [1008, 266] on button "Save" at bounding box center [1012, 267] width 48 height 26
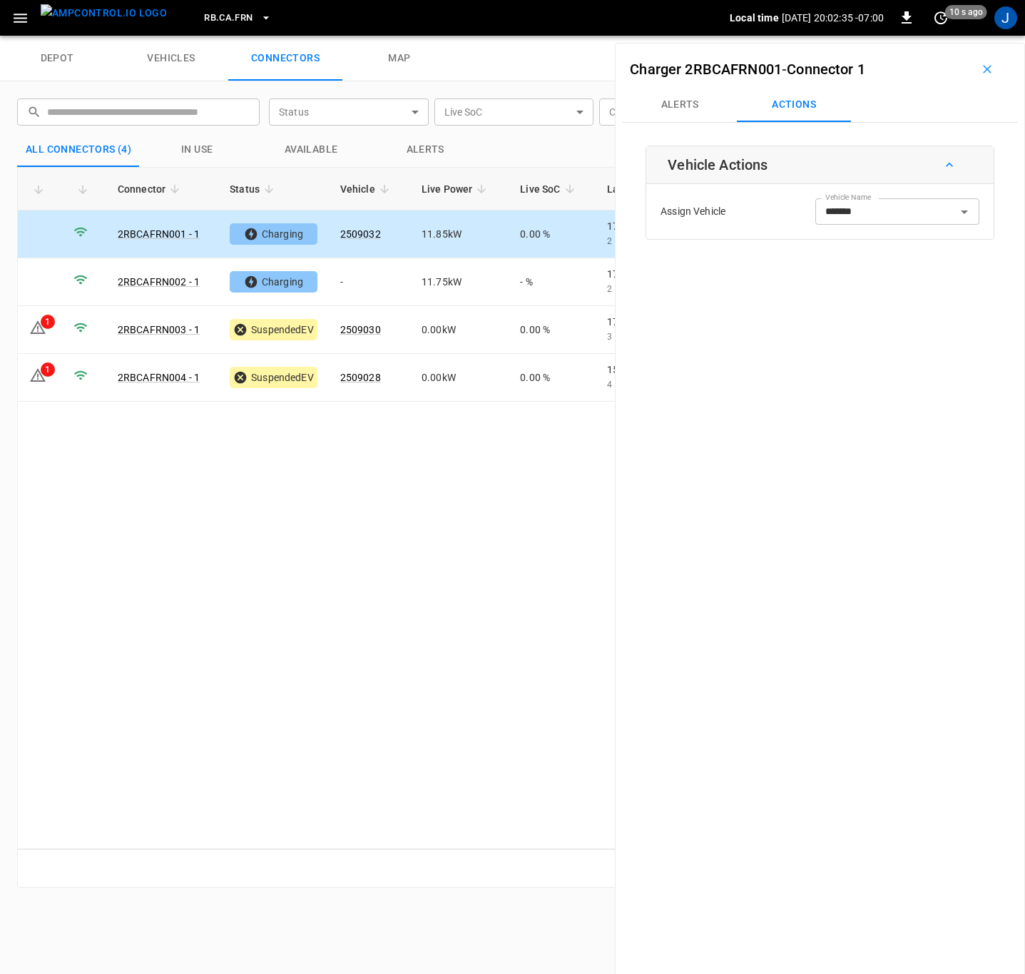
click at [983, 66] on icon "button" at bounding box center [987, 69] width 9 height 9
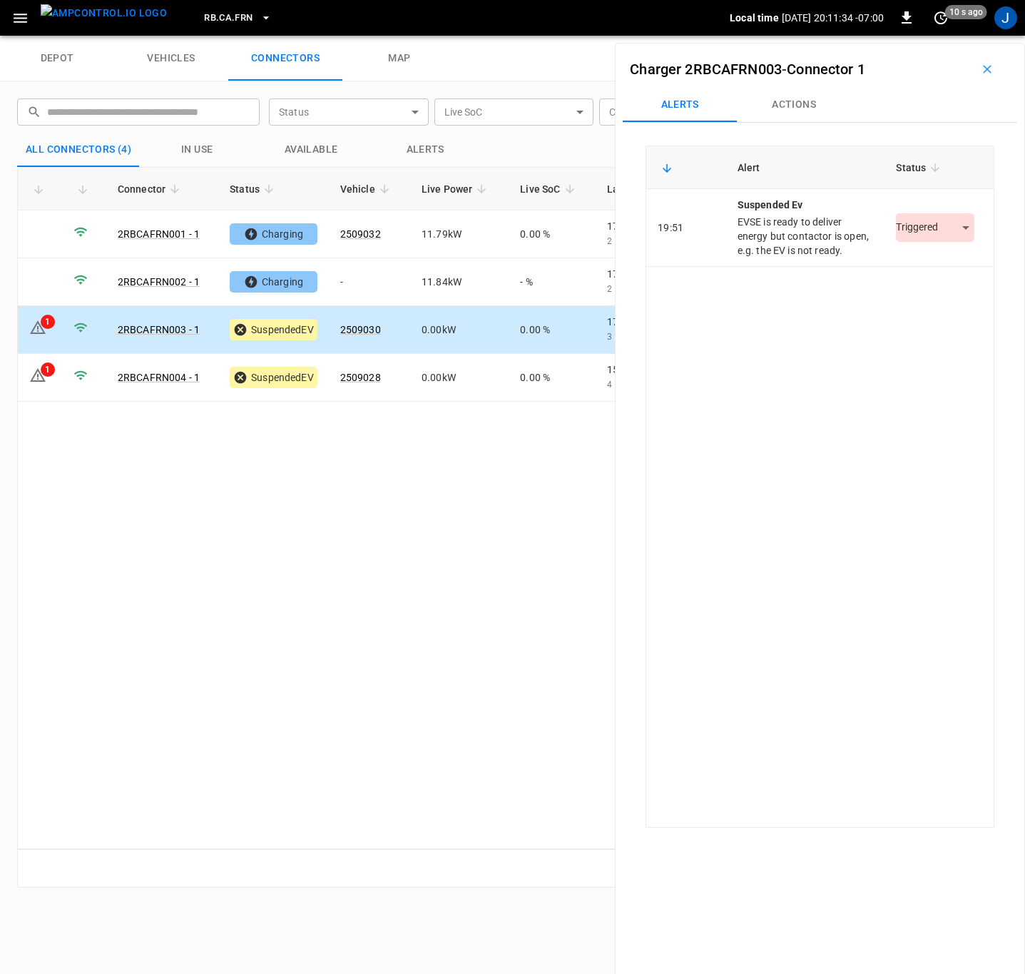
click at [947, 36] on body "RB.CA.FRN Local time [DATE] 20:11:34 -07:00 0 10 s ago J depot vehicles connect…" at bounding box center [512, 18] width 1025 height 36
click at [921, 273] on li "Resolved" at bounding box center [927, 271] width 89 height 24
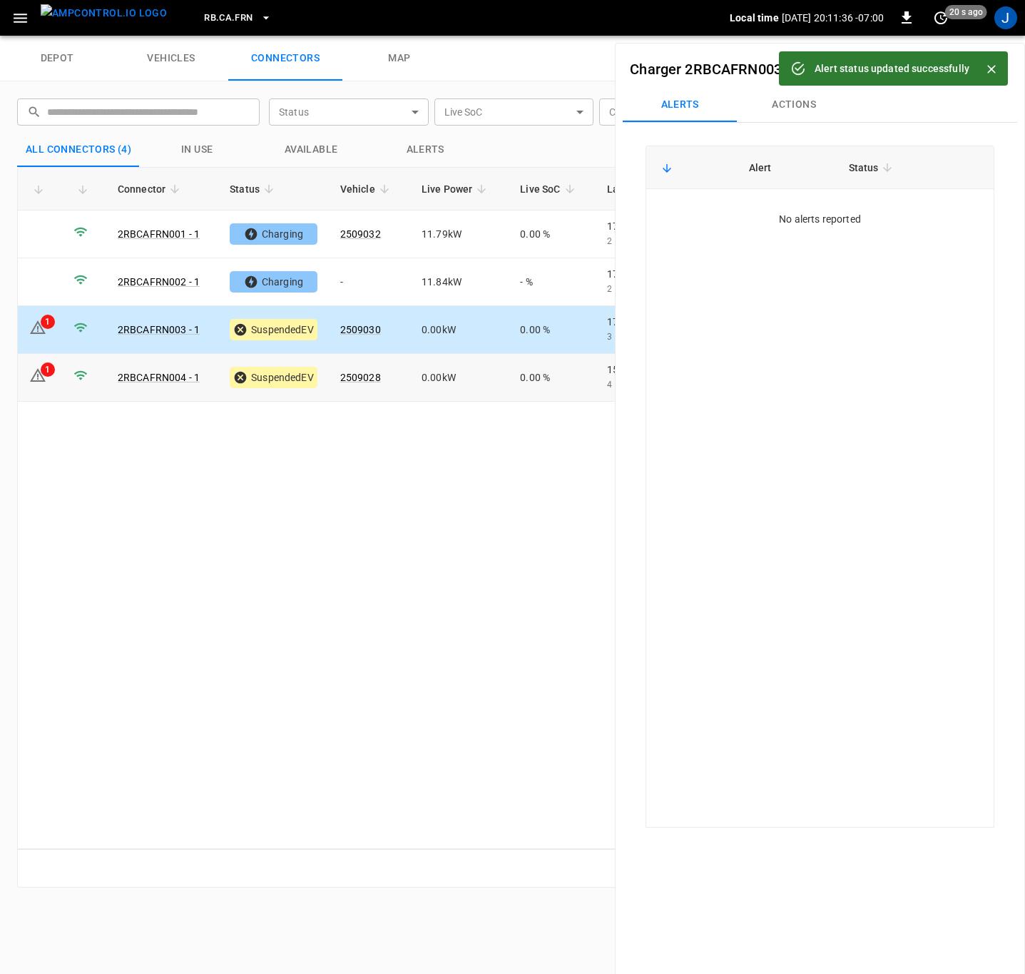
click at [52, 370] on div "1" at bounding box center [48, 369] width 14 height 14
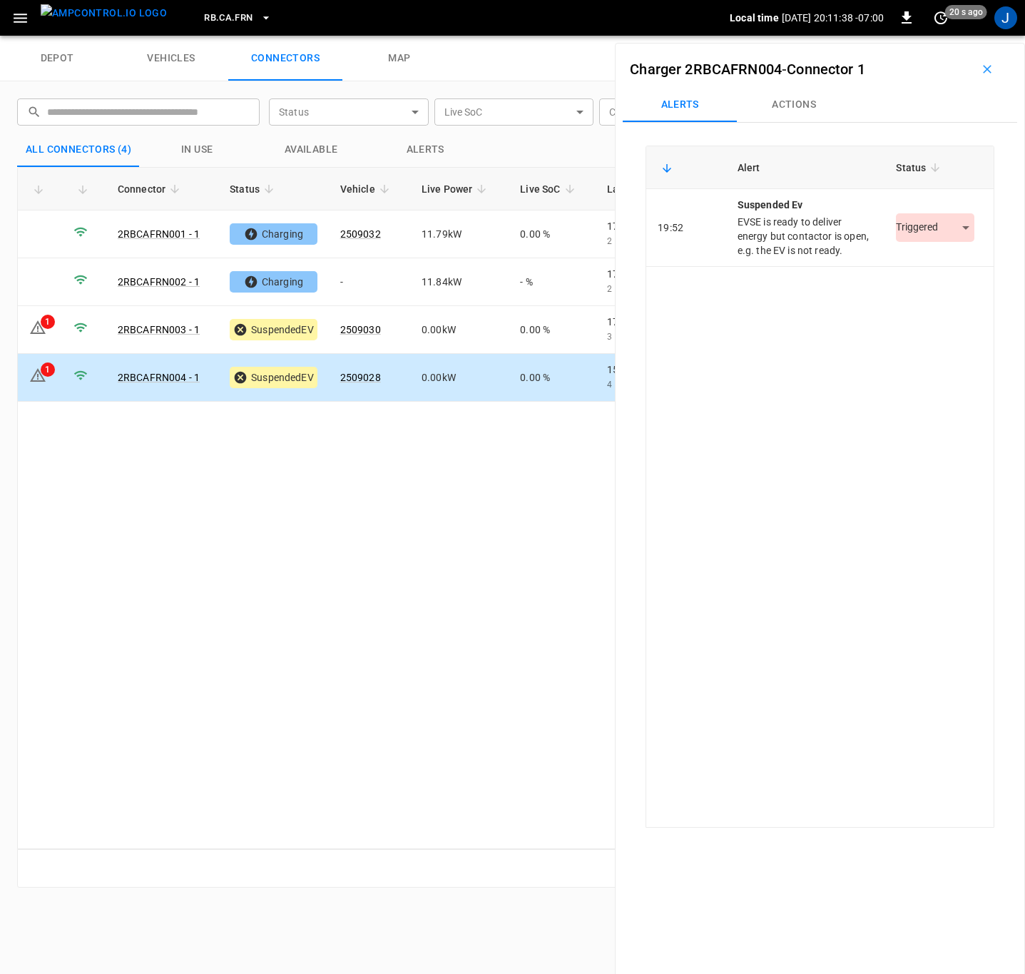
click at [940, 36] on body "RB.CA.FRN Local time [DATE] 20:11:38 -07:00 0 20 s ago J depot vehicles connect…" at bounding box center [512, 18] width 1025 height 36
drag, startPoint x: 934, startPoint y: 265, endPoint x: 914, endPoint y: 288, distance: 29.8
click at [934, 266] on li "Resolved" at bounding box center [927, 271] width 89 height 24
click at [400, 613] on div "Connector Status Vehicle Live Power Live SoC Last Session Start Ready at Curren…" at bounding box center [512, 508] width 991 height 682
click at [980, 64] on icon "button" at bounding box center [987, 69] width 14 height 14
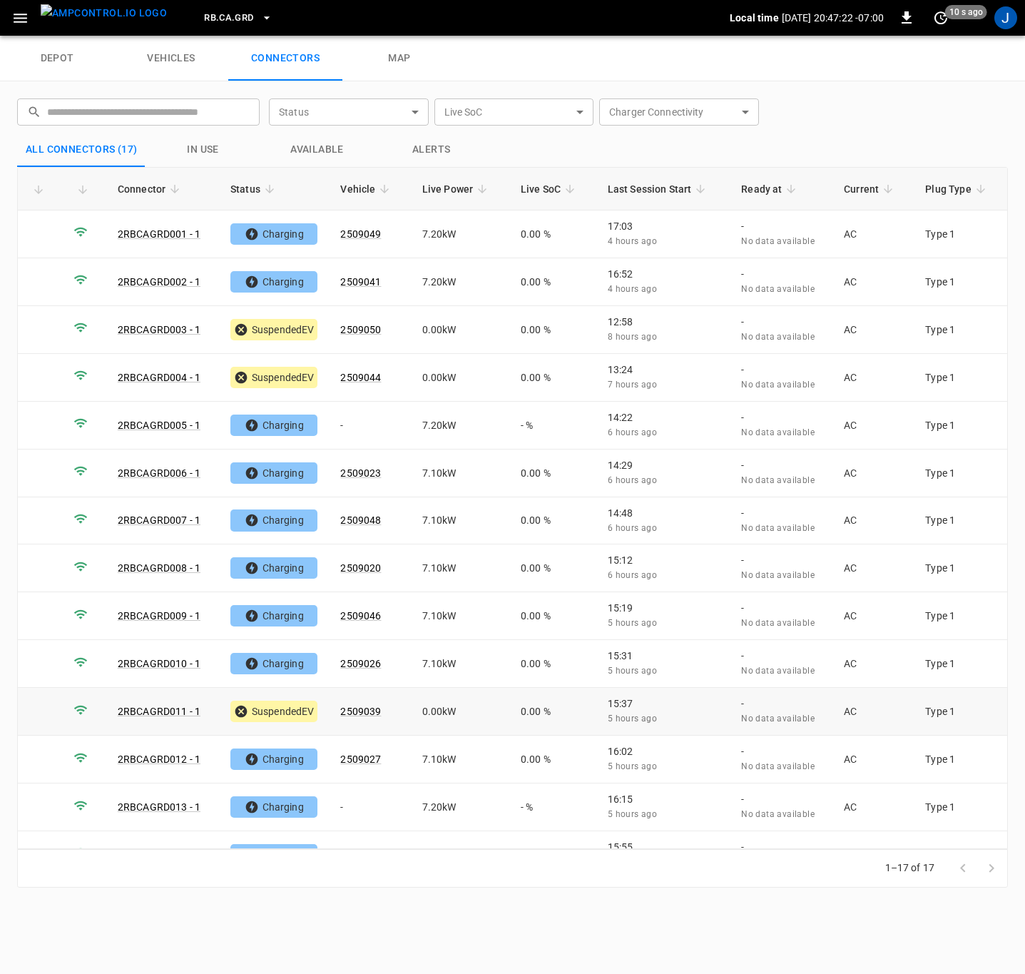
click at [56, 711] on td at bounding box center [40, 712] width 44 height 48
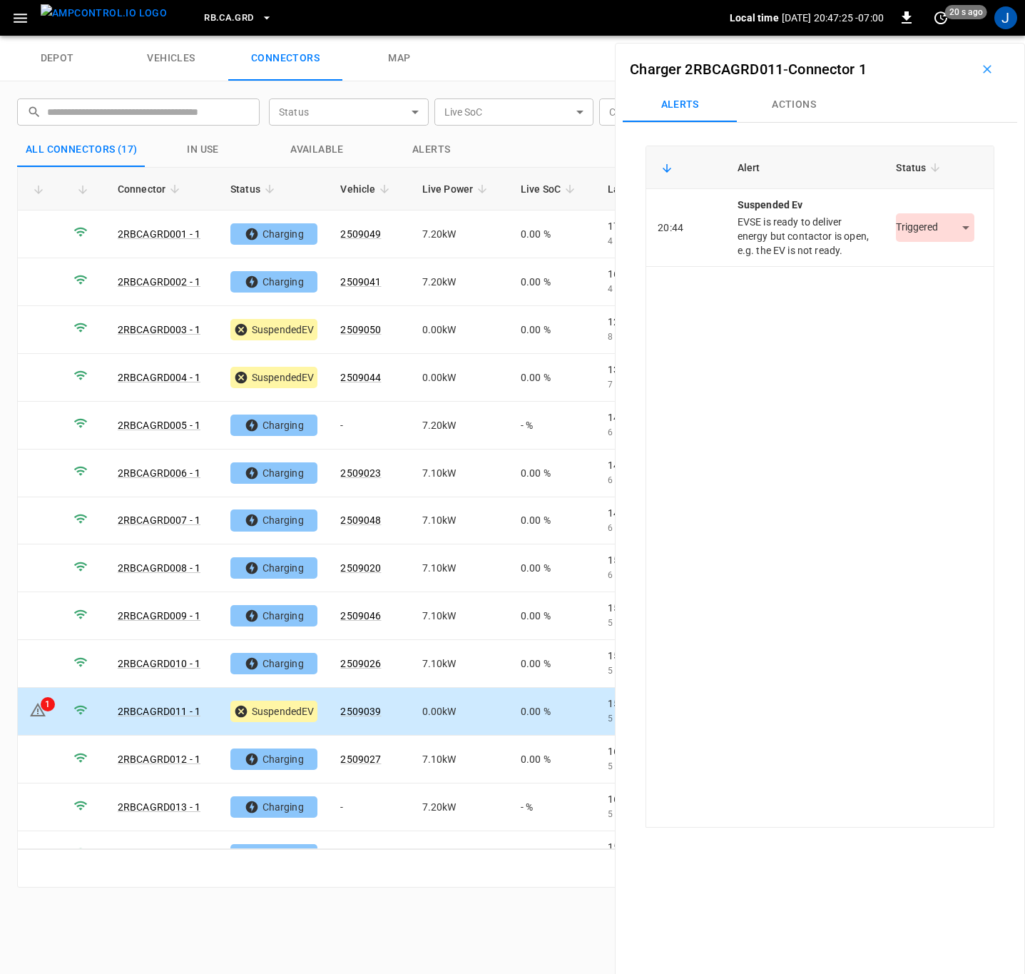
click at [959, 36] on body "RB.CA.GRD Local time [DATE] 20:47:25 -07:00 0 20 s ago J depot vehicles connect…" at bounding box center [512, 18] width 1025 height 36
click at [936, 274] on li "Resolved" at bounding box center [927, 271] width 89 height 24
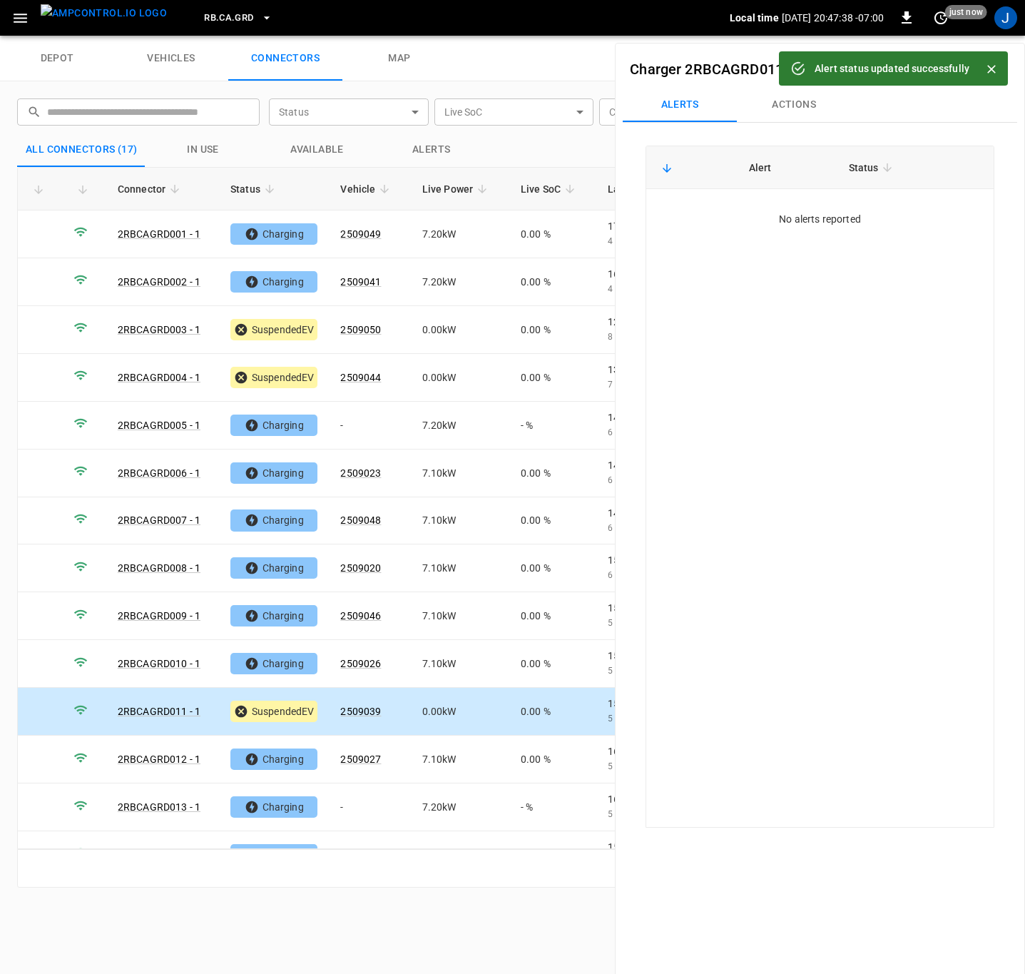
click at [995, 62] on icon "Close" at bounding box center [992, 69] width 14 height 14
click at [983, 71] on icon "button" at bounding box center [987, 69] width 14 height 14
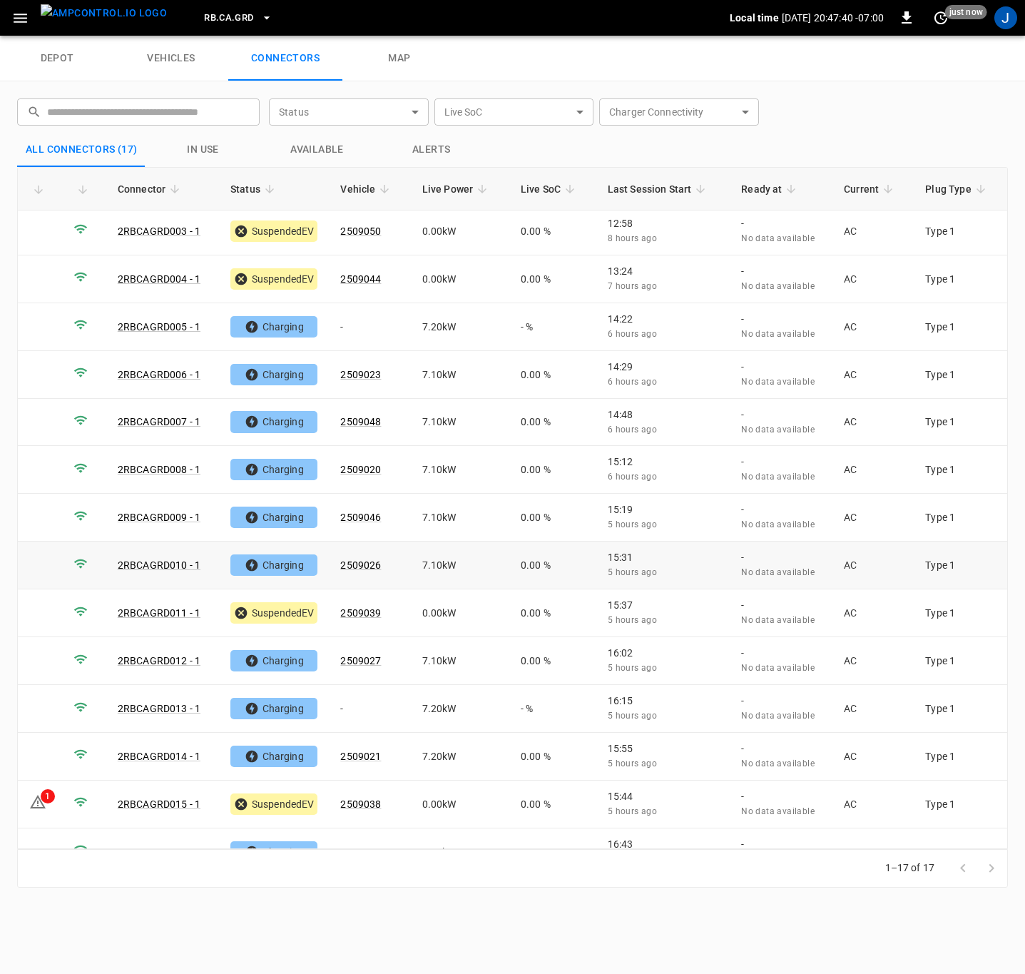
scroll to position [174, 0]
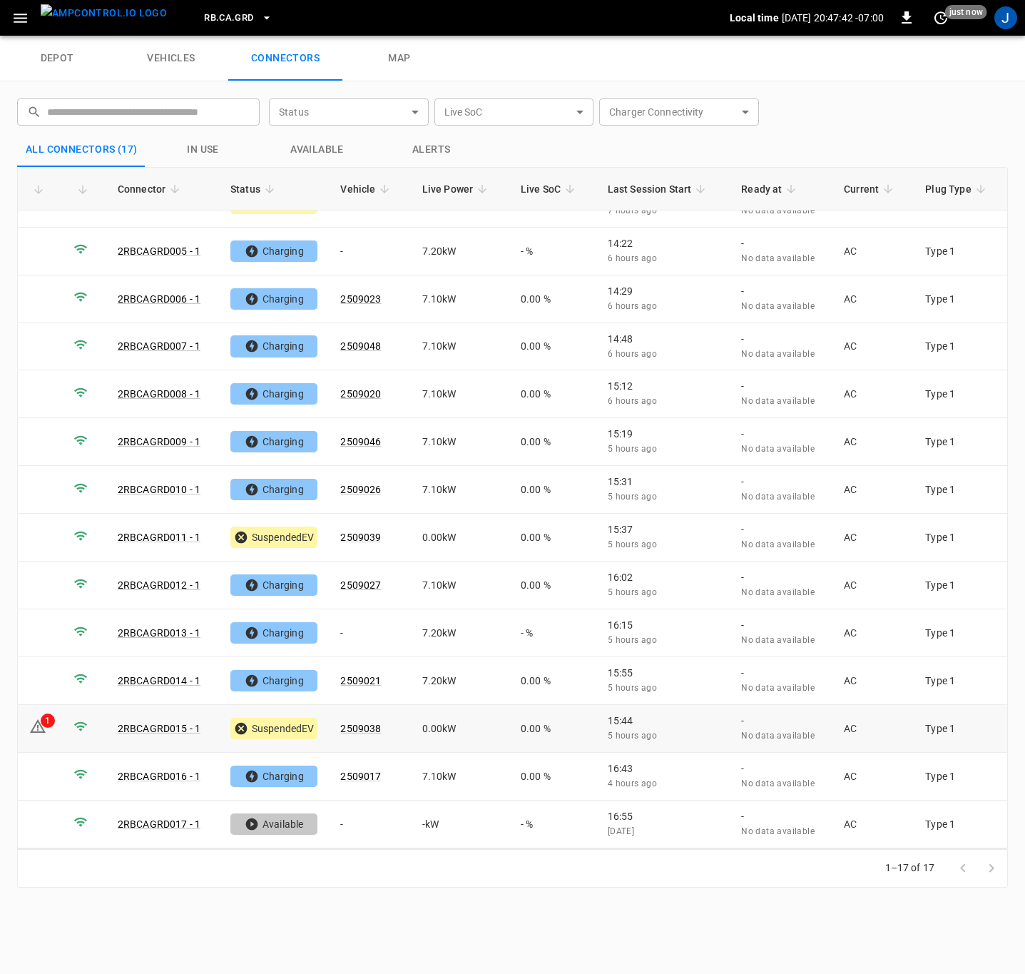
click at [34, 726] on icon at bounding box center [37, 726] width 17 height 17
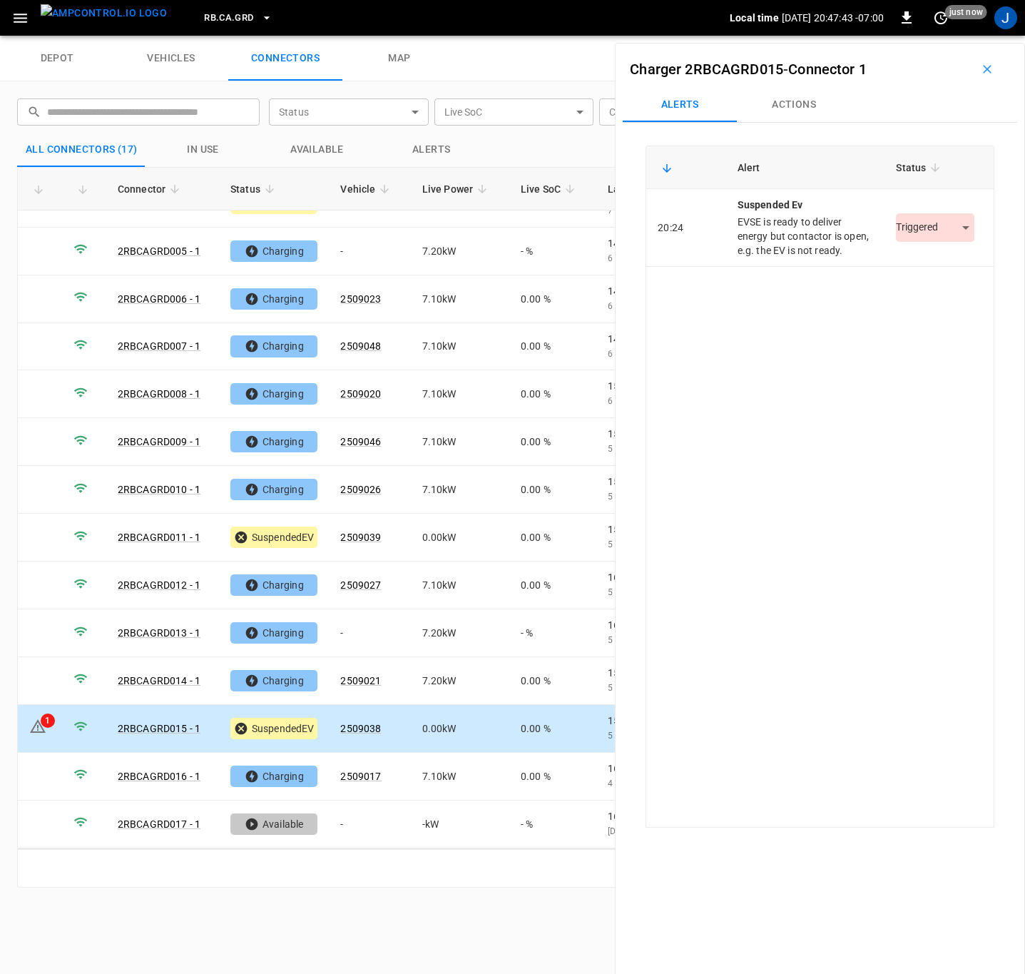
click at [959, 36] on body "RB.CA.GRD Local time 2025-09-22 20:47:43 -07:00 0 just now J depot vehicles con…" at bounding box center [512, 18] width 1025 height 36
click at [950, 270] on li "Resolved" at bounding box center [927, 271] width 89 height 24
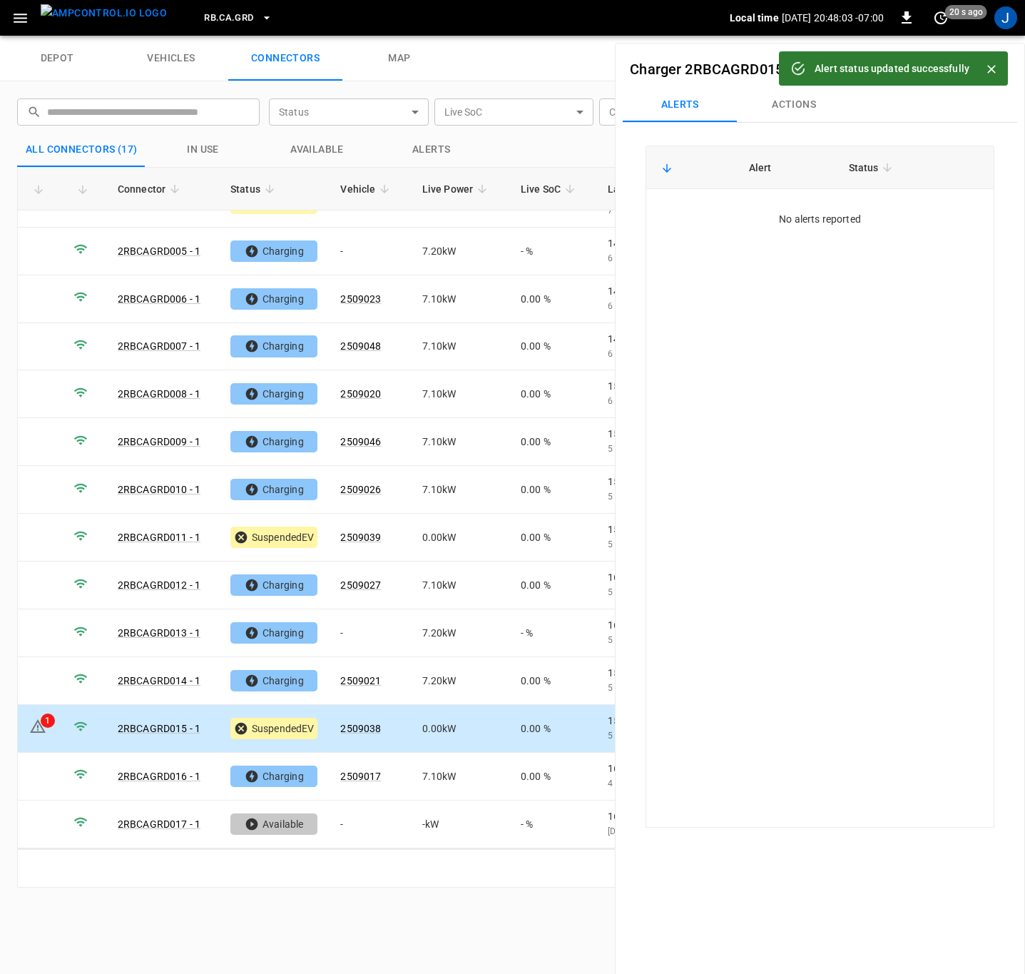
drag, startPoint x: 995, startPoint y: 67, endPoint x: 1005, endPoint y: 121, distance: 54.3
click at [995, 67] on icon "Close" at bounding box center [992, 69] width 14 height 14
click at [983, 66] on icon "button" at bounding box center [987, 69] width 9 height 9
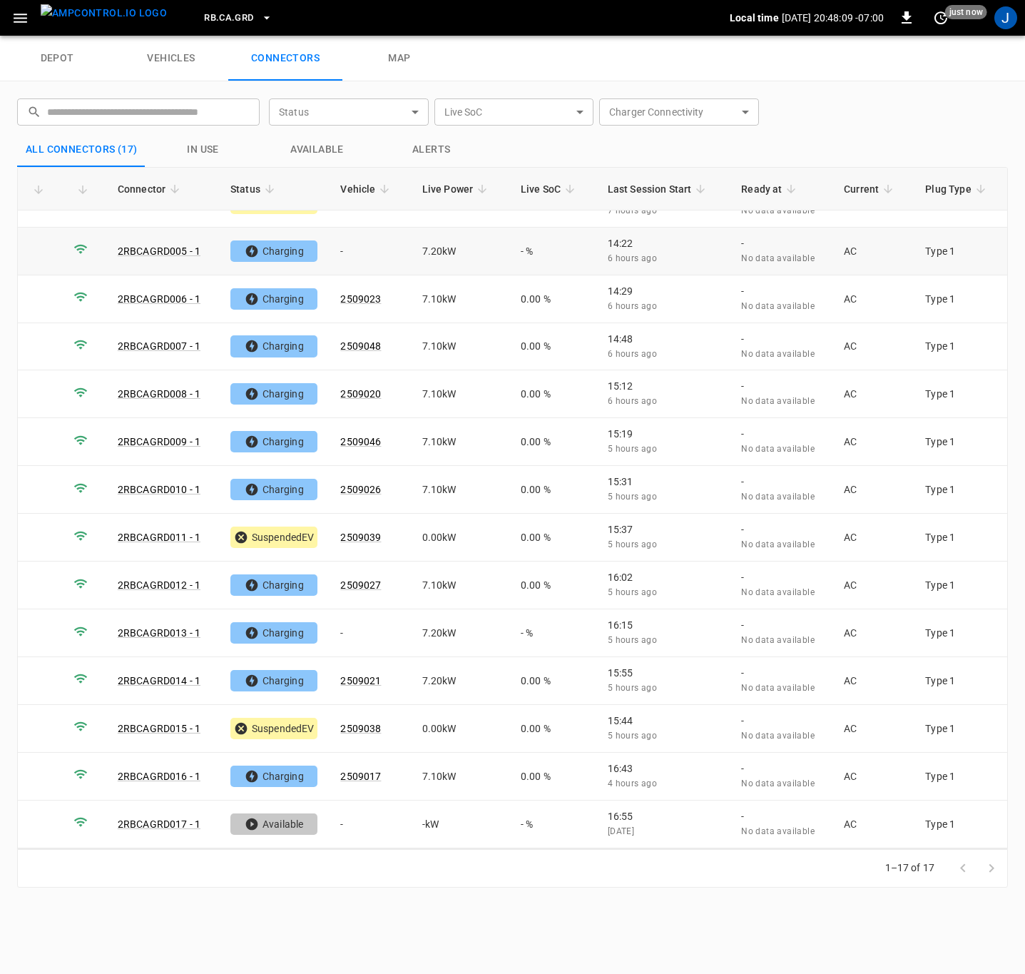
click at [163, 246] on link "2RBCAGRD005 - 1" at bounding box center [159, 250] width 83 height 11
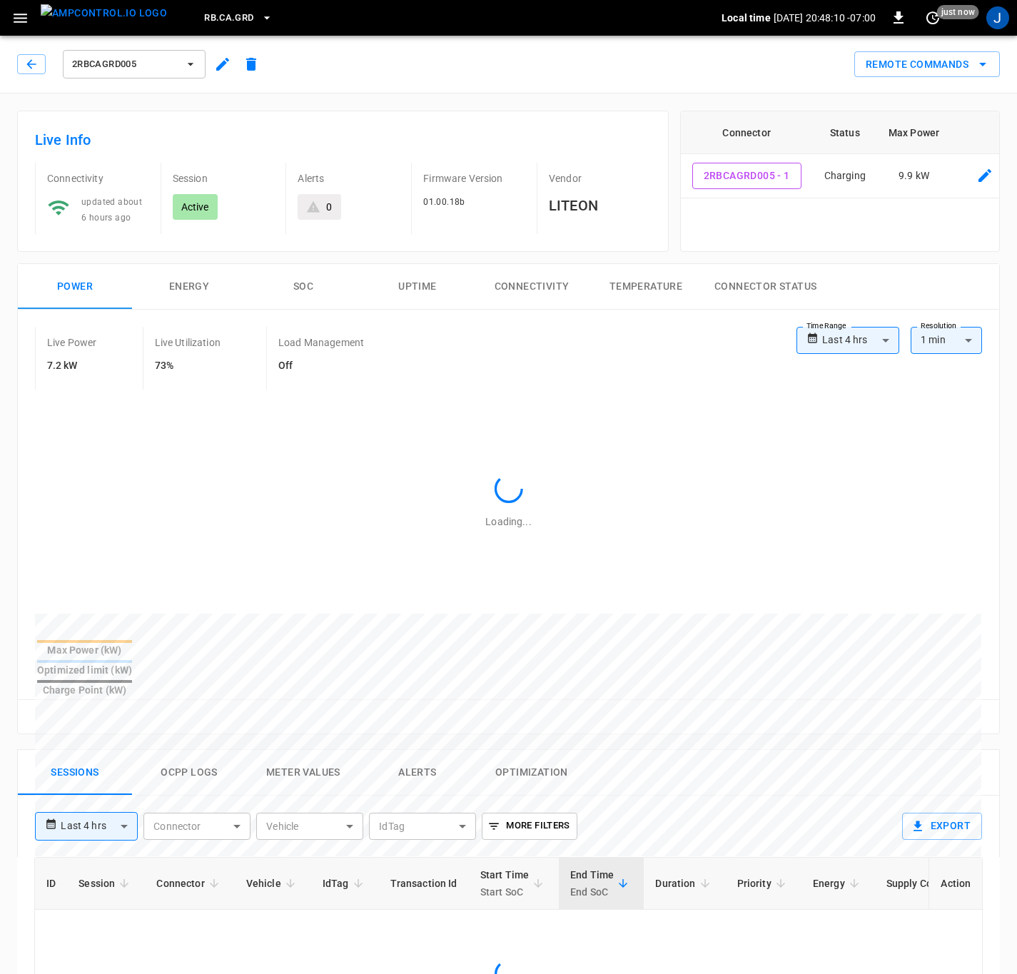
type input "**********"
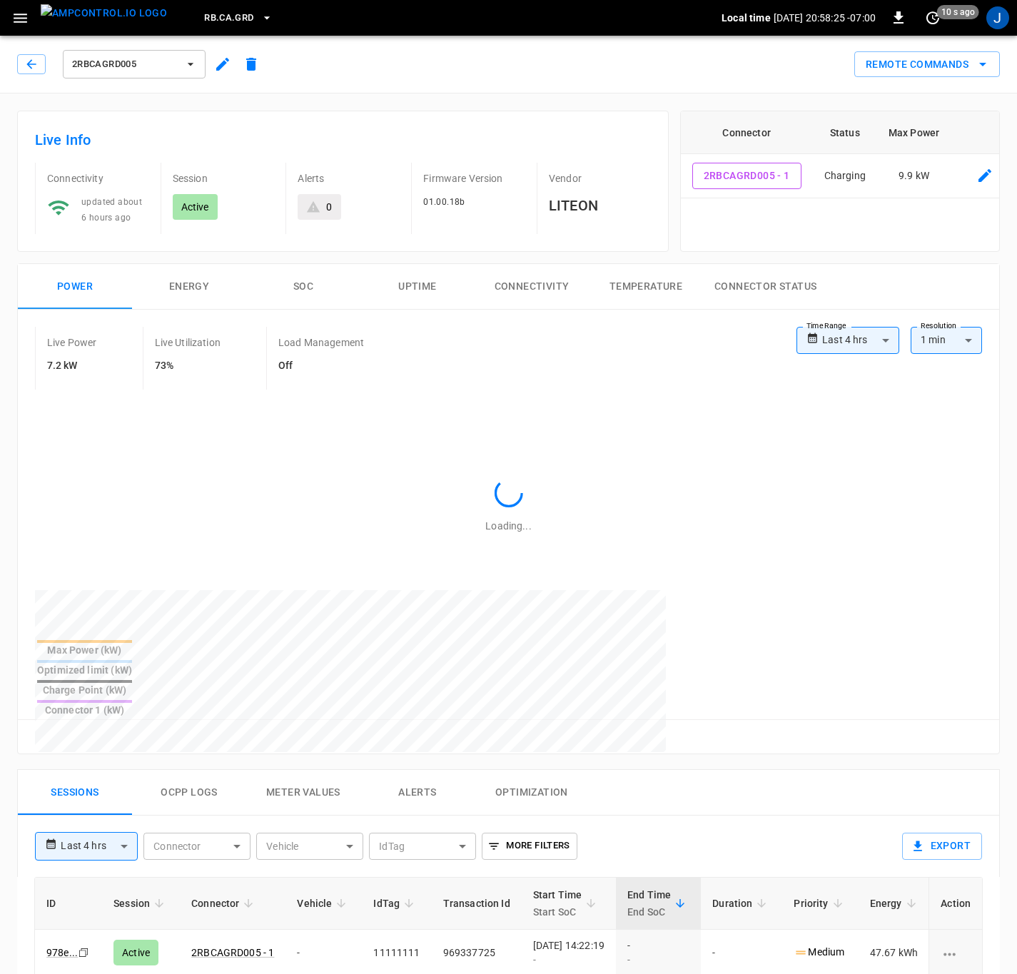
type input "**********"
